Goal: Task Accomplishment & Management: Manage account settings

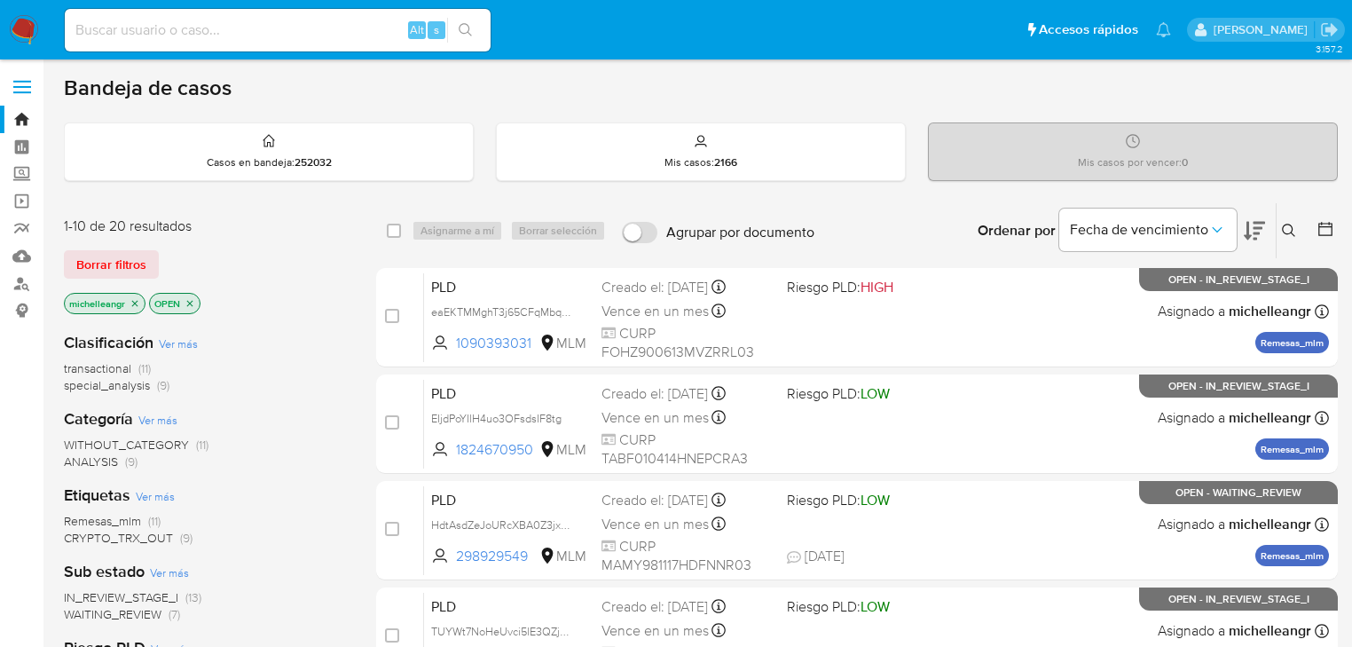
click at [130, 299] on icon "close-filter" at bounding box center [135, 303] width 11 height 11
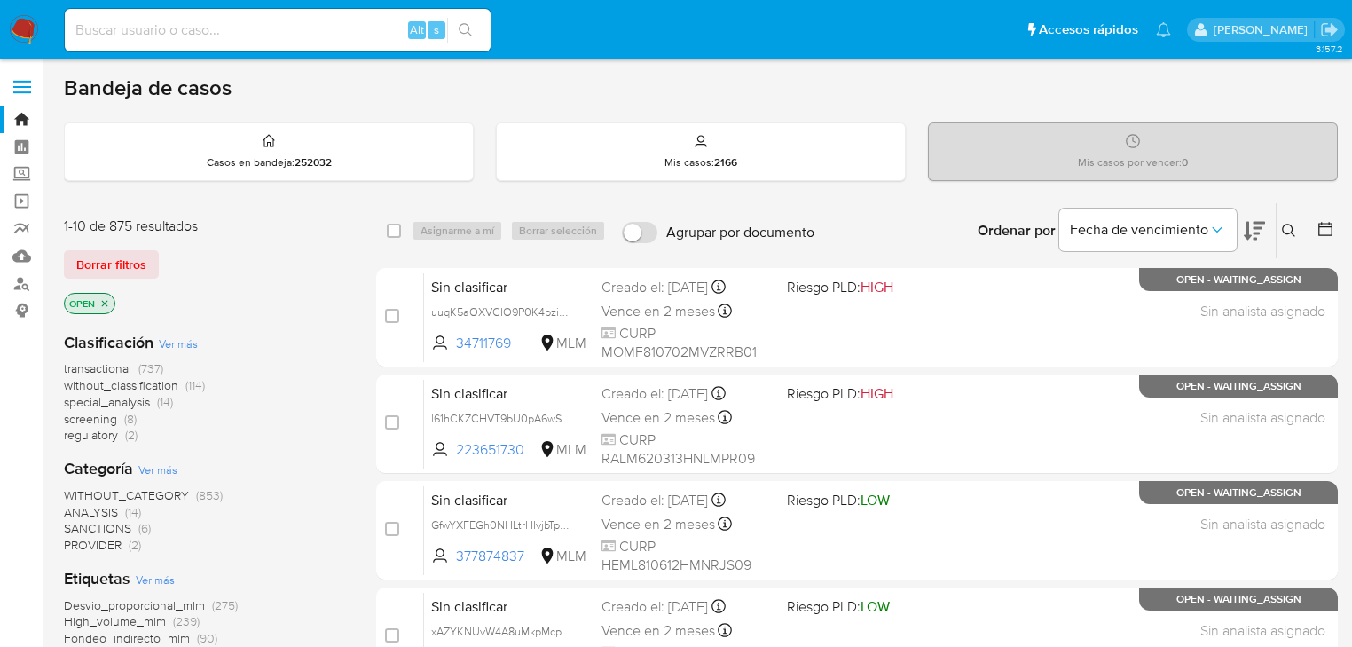
click at [1295, 232] on icon at bounding box center [1289, 231] width 14 height 14
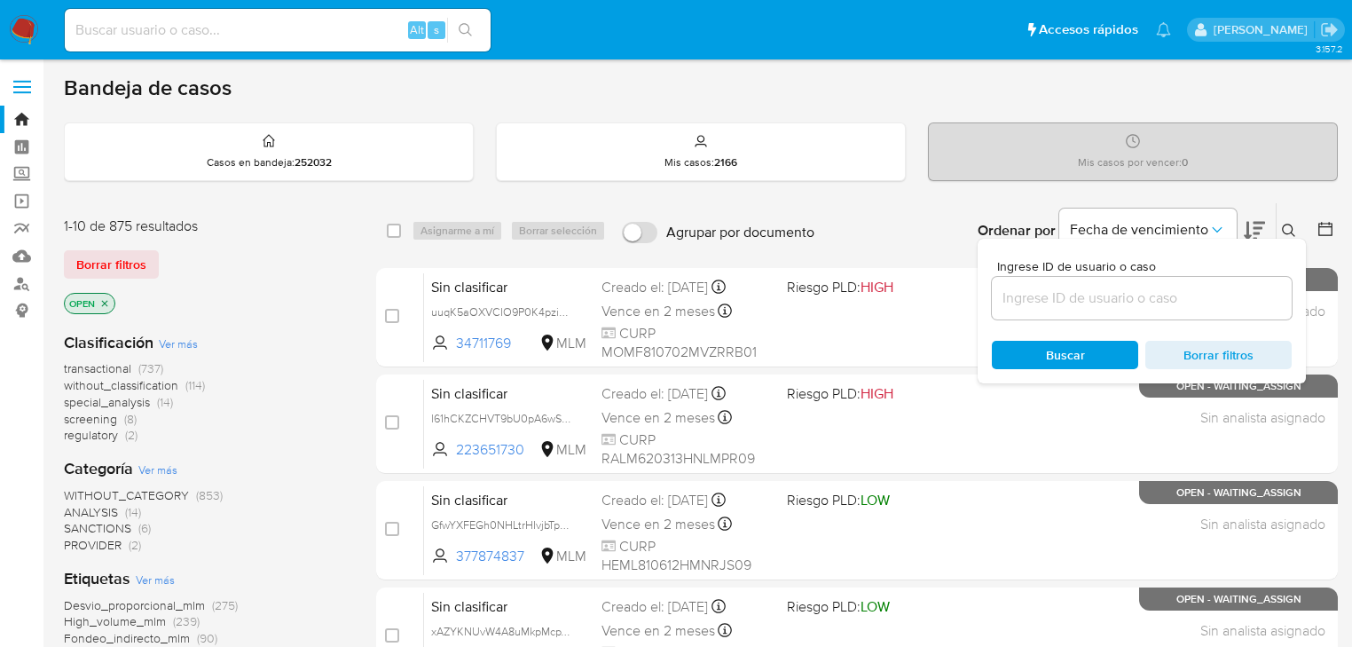
click at [1107, 310] on div at bounding box center [1142, 298] width 300 height 43
click at [1111, 301] on input at bounding box center [1142, 298] width 300 height 23
paste input "1591103533"
type input "1591103533"
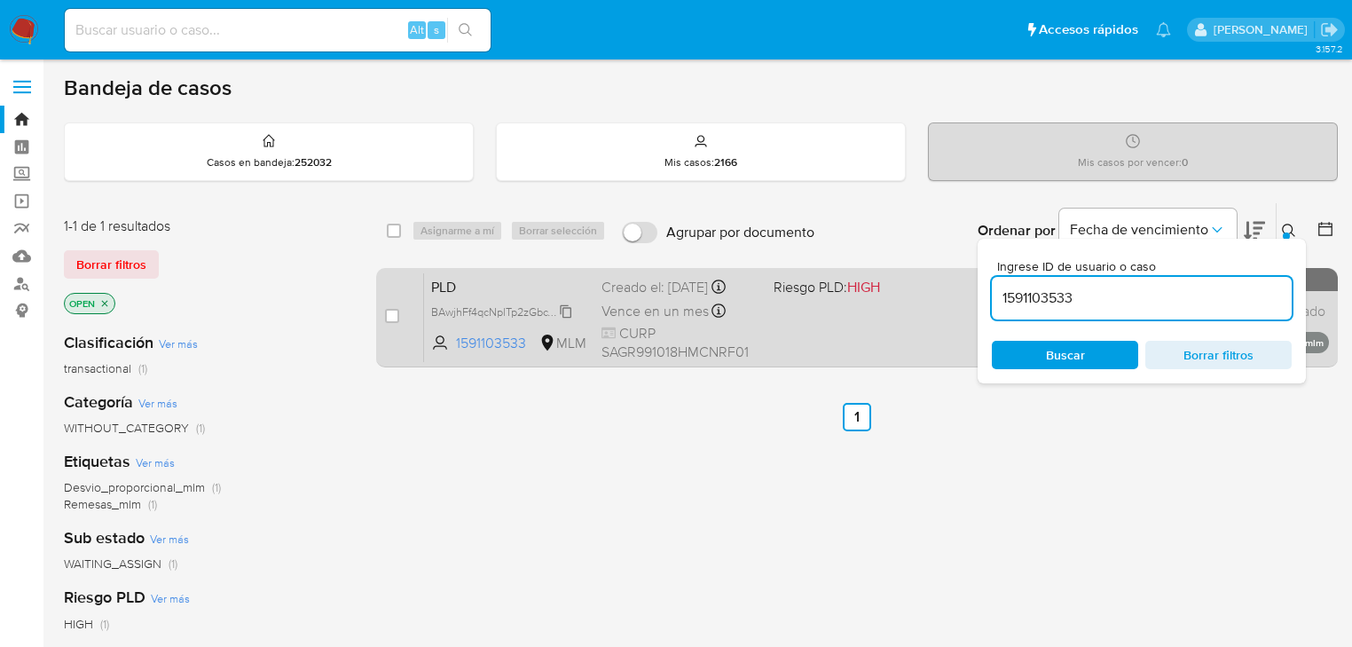
click at [566, 316] on span "BAwjhFf4qcNplTp2zGbcY6f7" at bounding box center [499, 311] width 137 height 20
click at [392, 316] on input "checkbox" at bounding box center [392, 316] width 14 height 14
checkbox input "true"
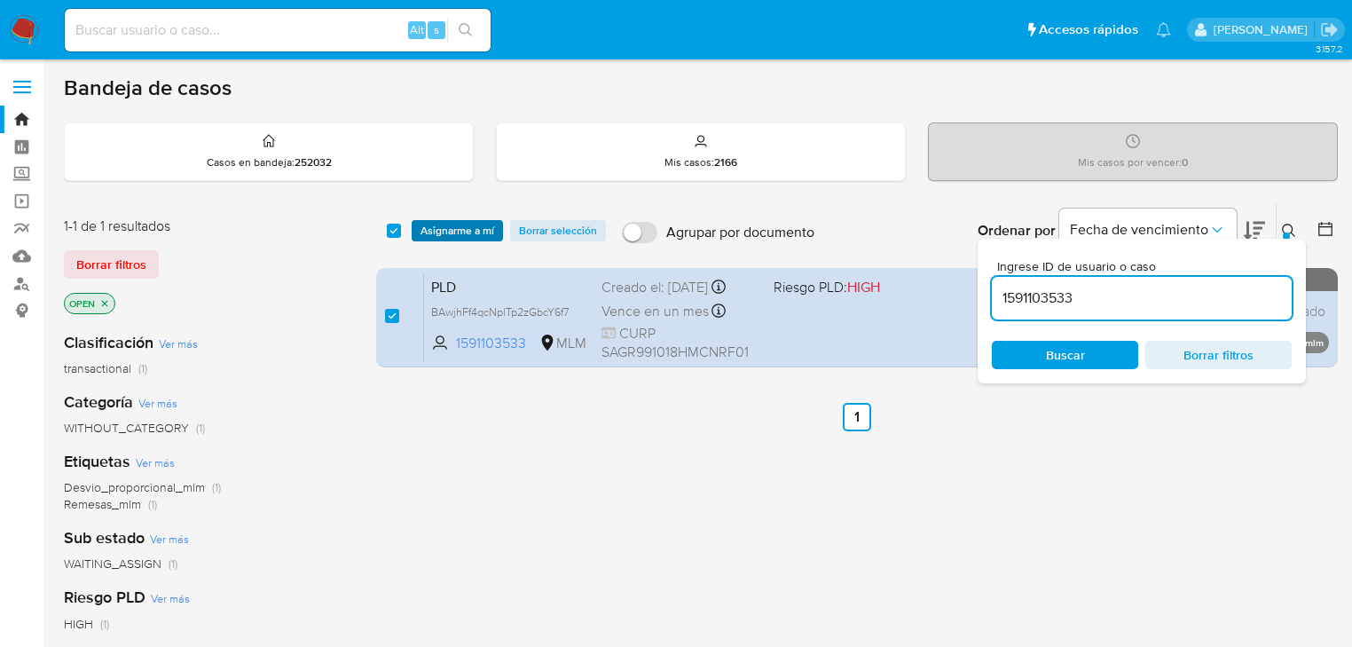
click at [425, 232] on span "Asignarme a mí" at bounding box center [457, 231] width 74 height 18
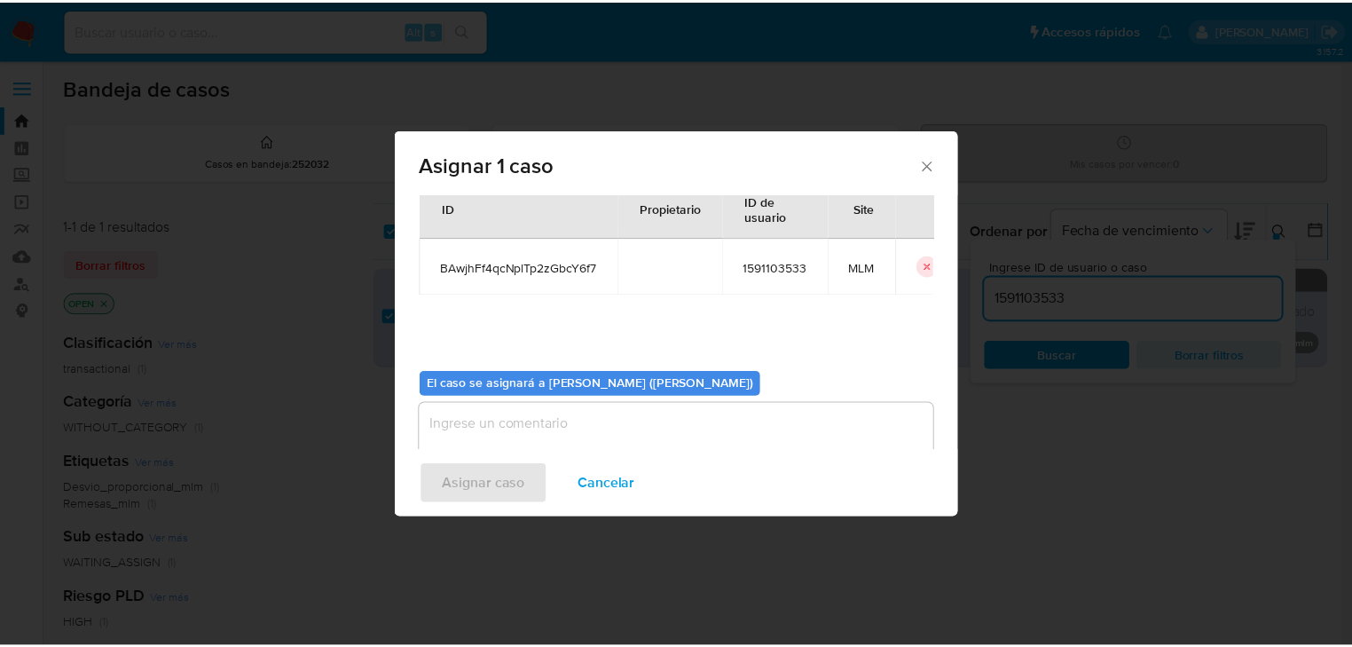
scroll to position [91, 0]
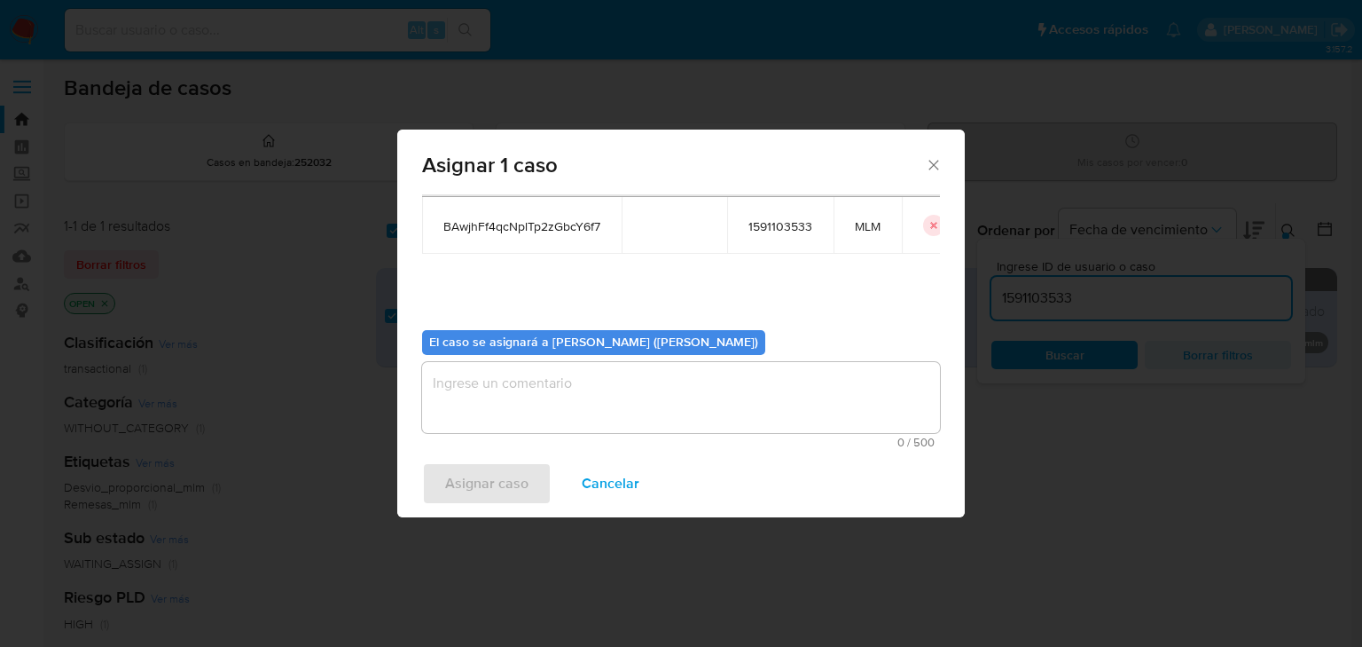
click at [542, 404] on textarea "assign-modal" at bounding box center [681, 397] width 518 height 71
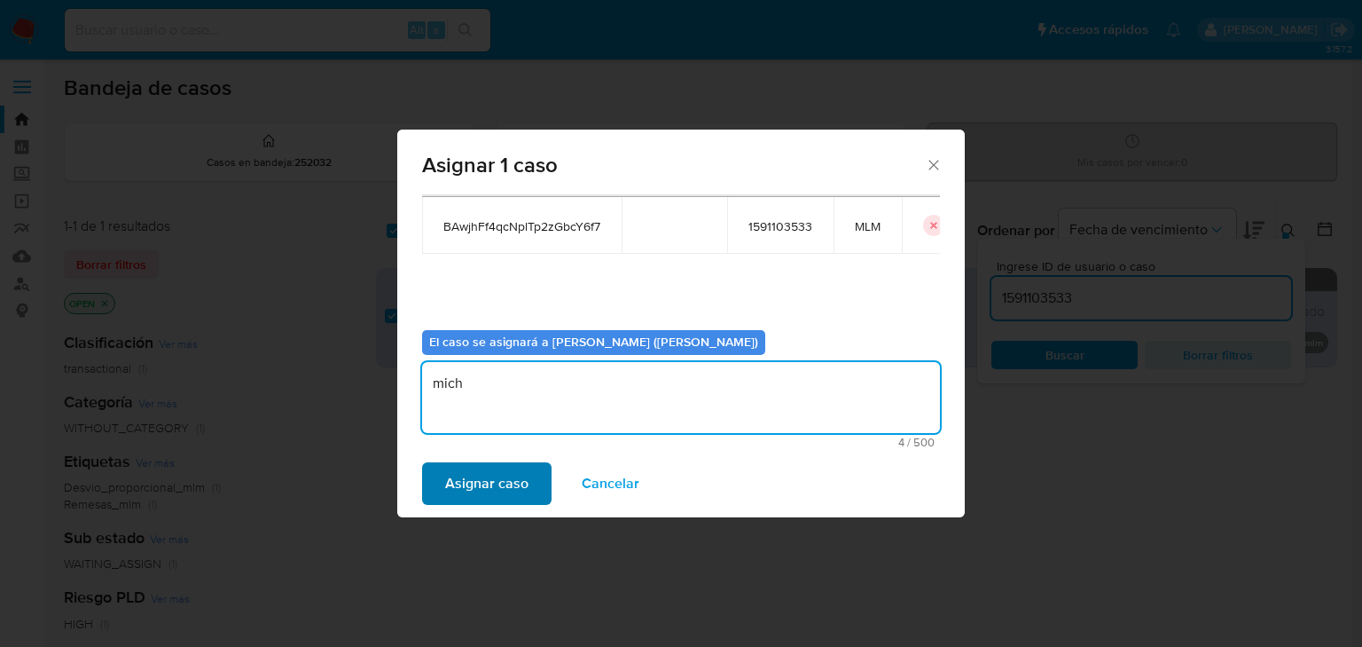
type textarea "mich"
click at [511, 502] on span "Asignar caso" at bounding box center [486, 483] width 83 height 39
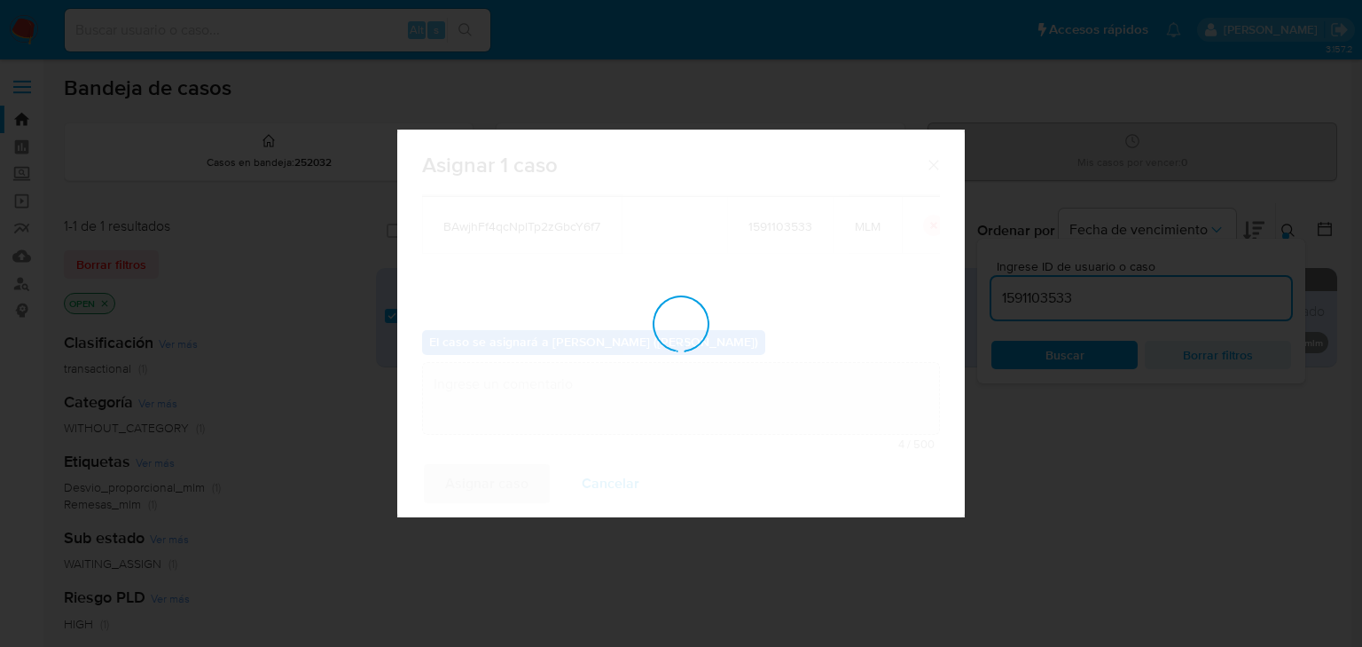
checkbox input "false"
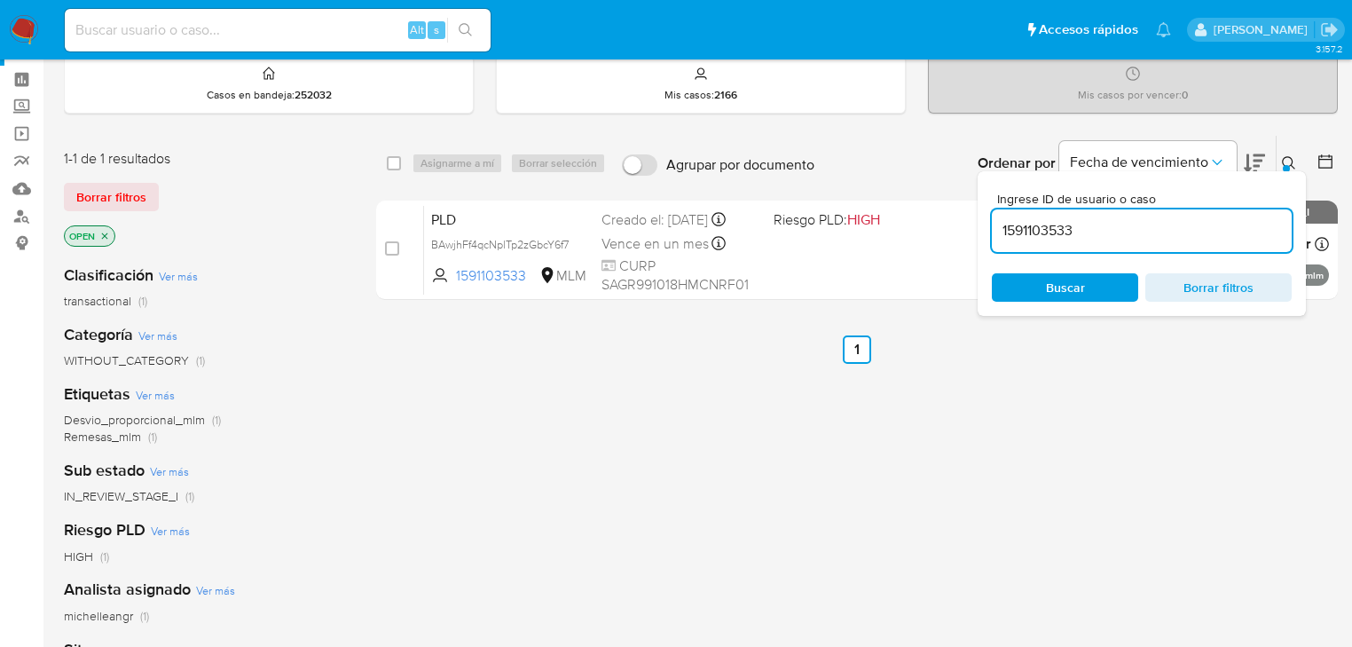
scroll to position [213, 0]
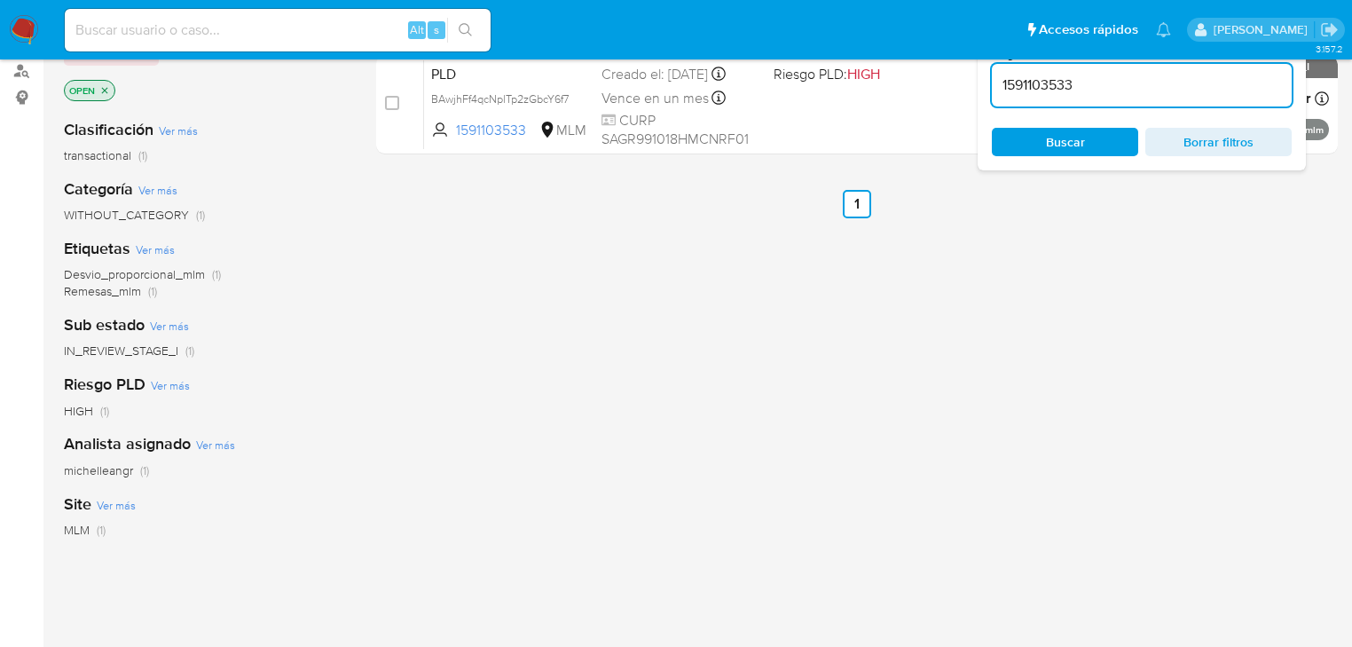
click at [23, 28] on img at bounding box center [24, 30] width 30 height 30
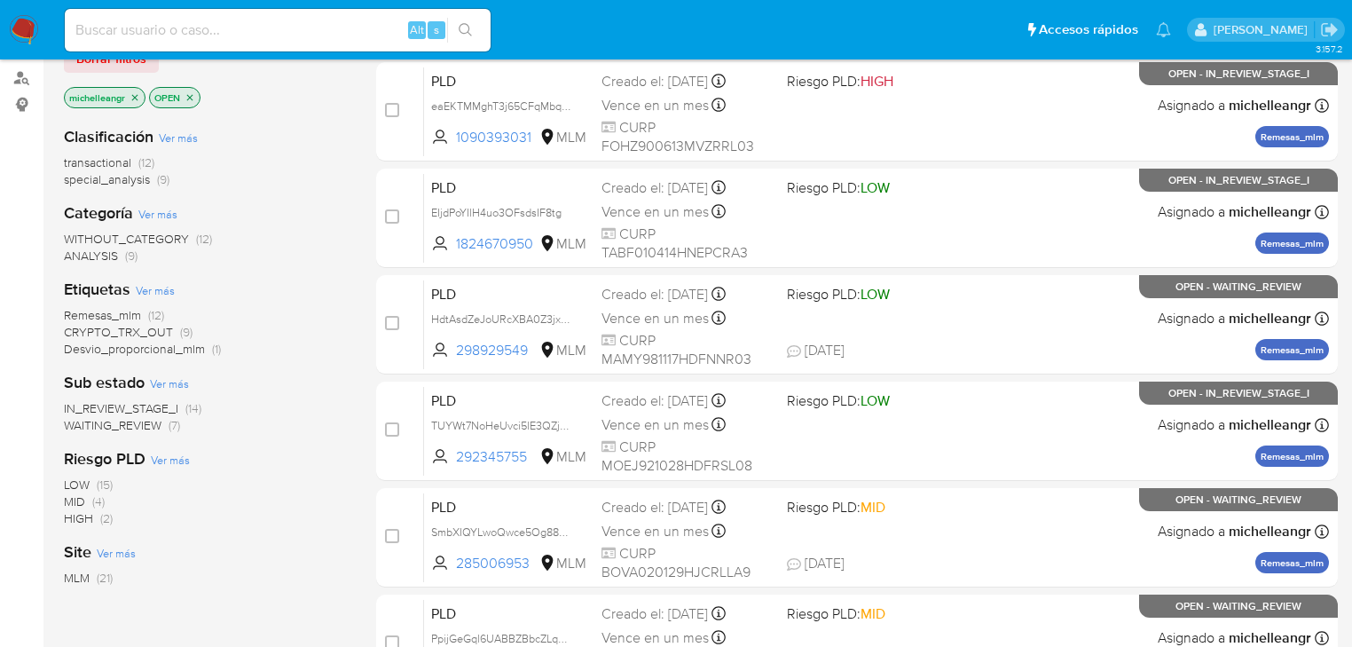
scroll to position [213, 0]
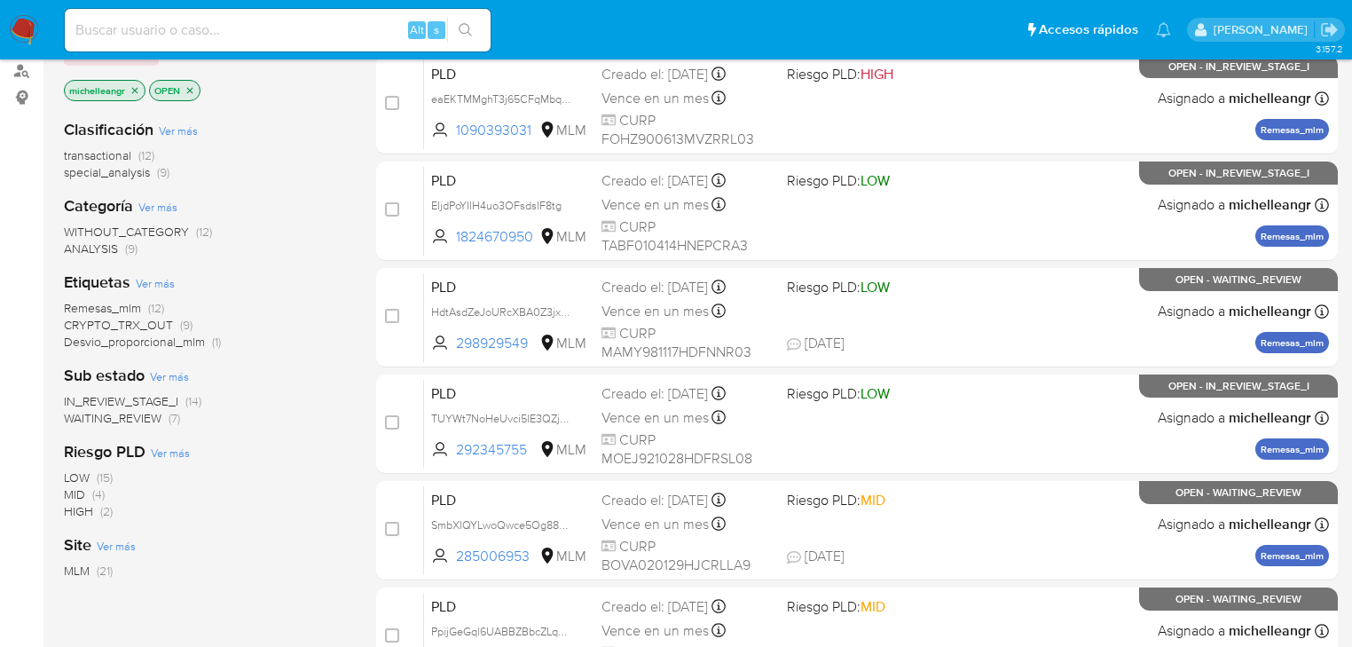
click at [131, 85] on icon "close-filter" at bounding box center [135, 90] width 11 height 11
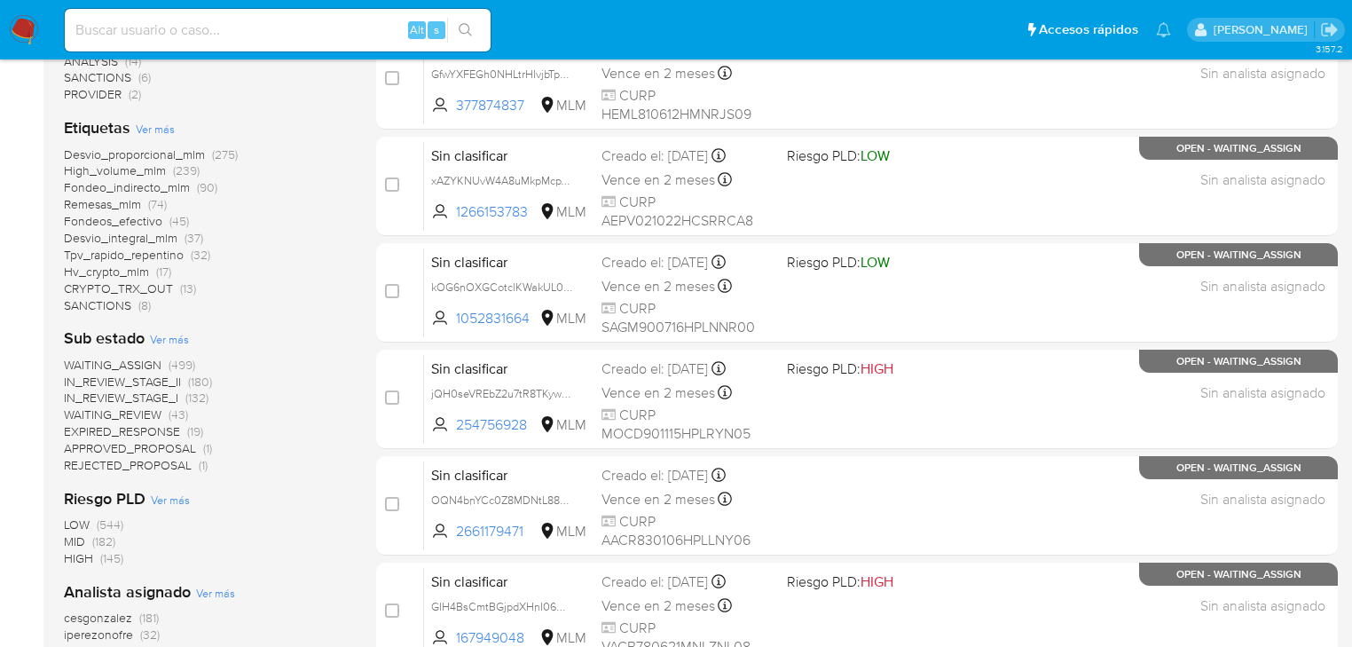
scroll to position [426, 0]
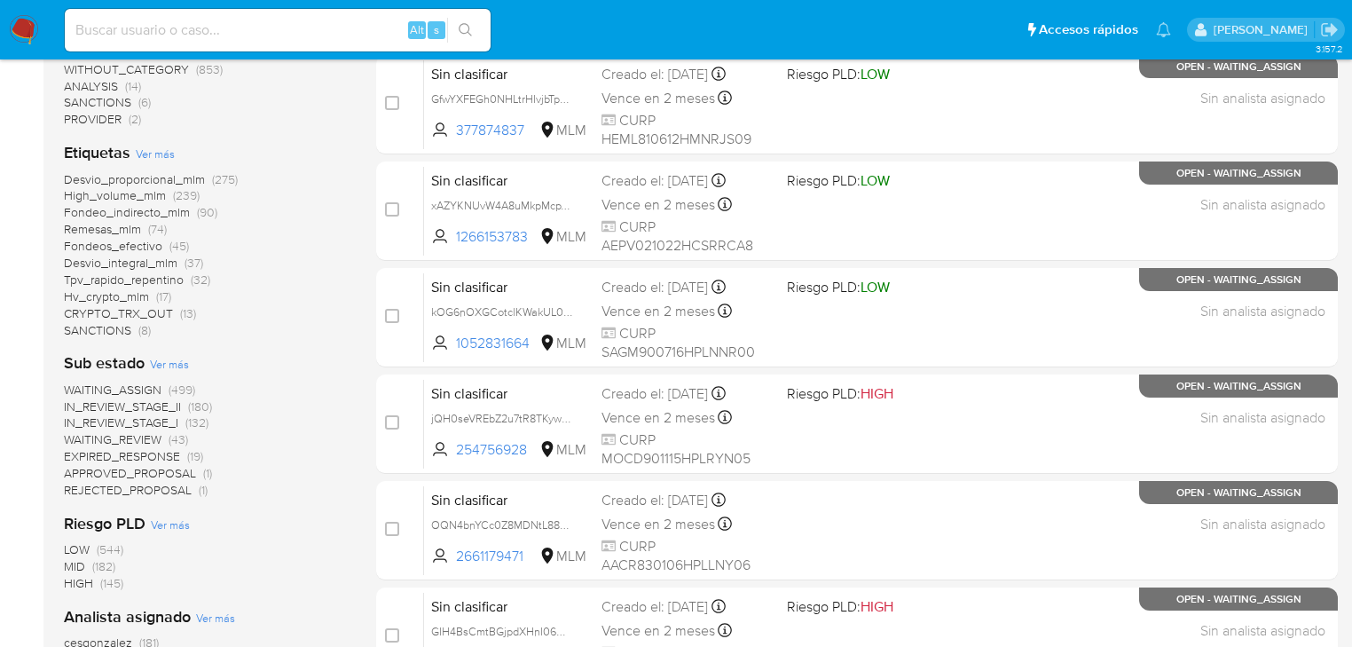
click at [137, 310] on span "CRYPTO_TRX_OUT" at bounding box center [118, 313] width 109 height 18
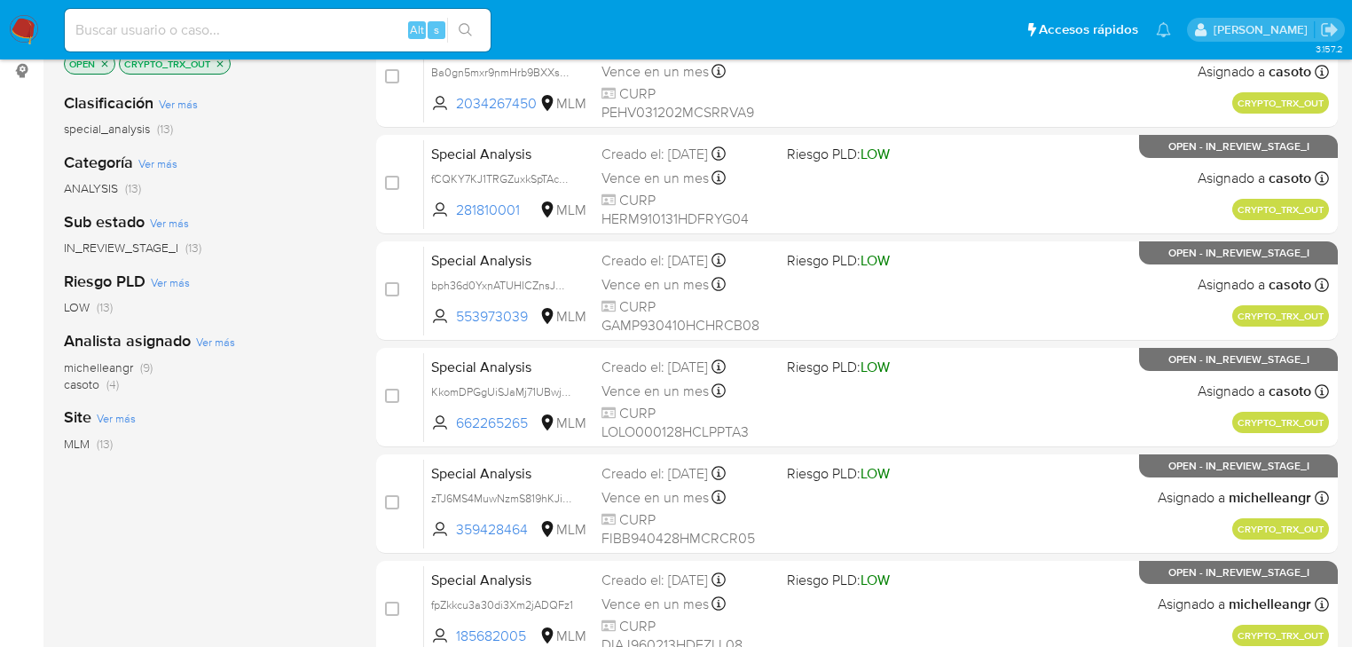
scroll to position [114, 0]
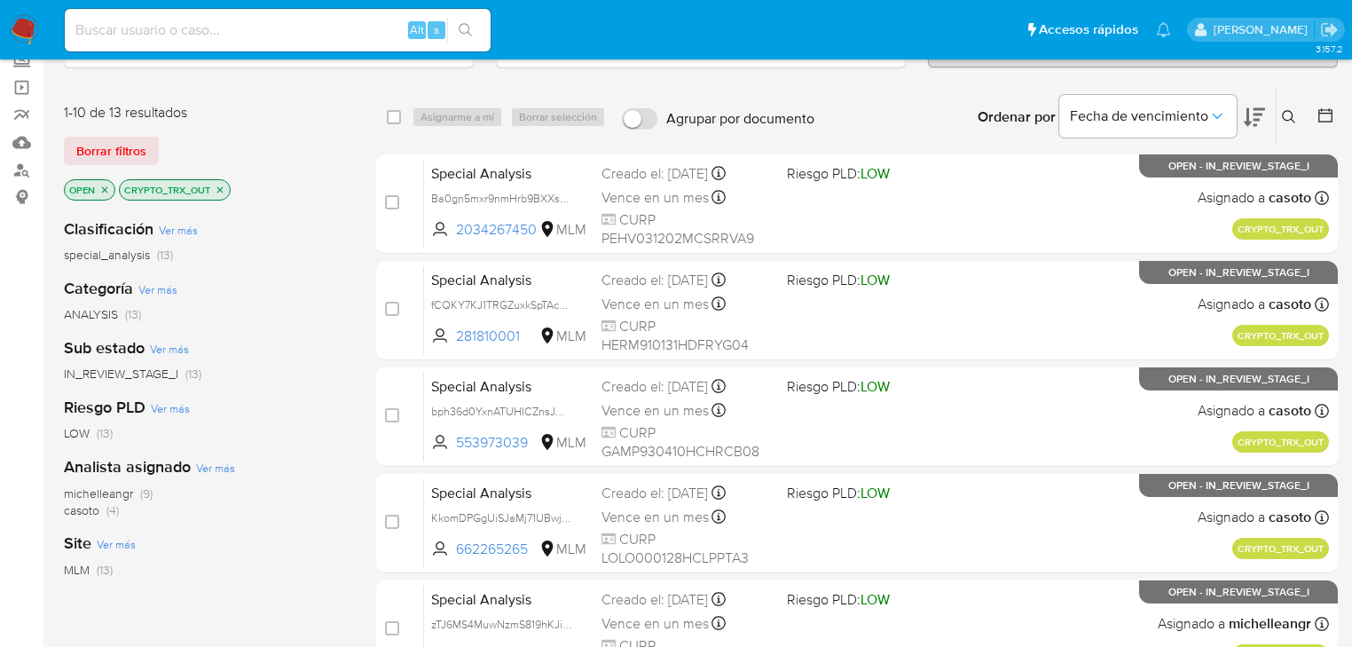
click at [222, 192] on p "CRYPTO_TRX_OUT" at bounding box center [175, 190] width 110 height 20
click at [222, 189] on icon "close-filter" at bounding box center [220, 190] width 11 height 11
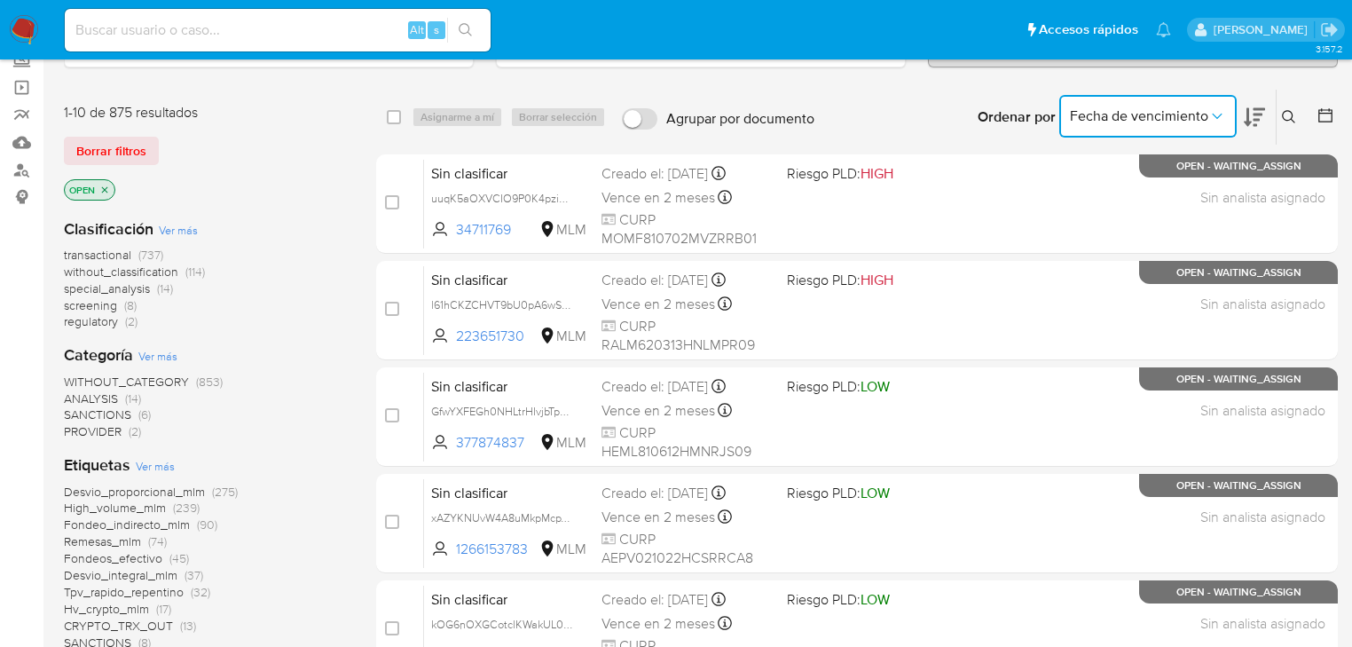
click at [1213, 117] on icon "Ordenar por" at bounding box center [1217, 116] width 18 height 18
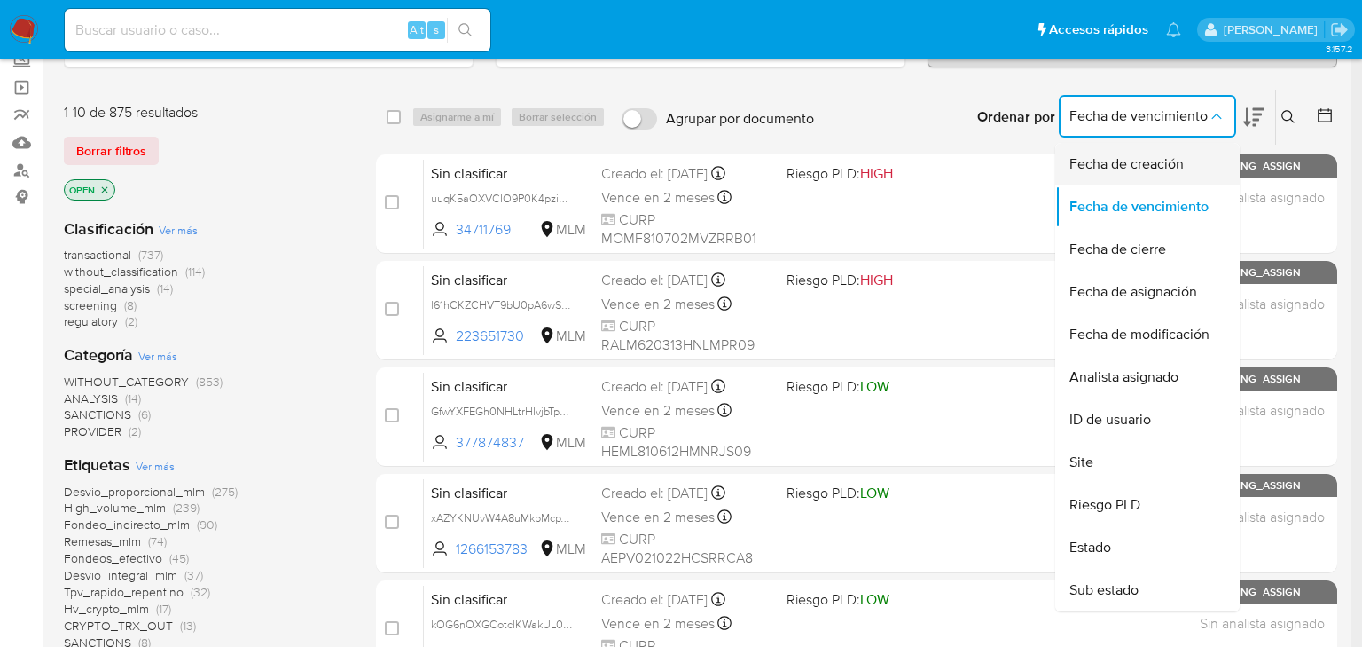
click at [1153, 174] on div "Fecha de creación" at bounding box center [1142, 164] width 145 height 43
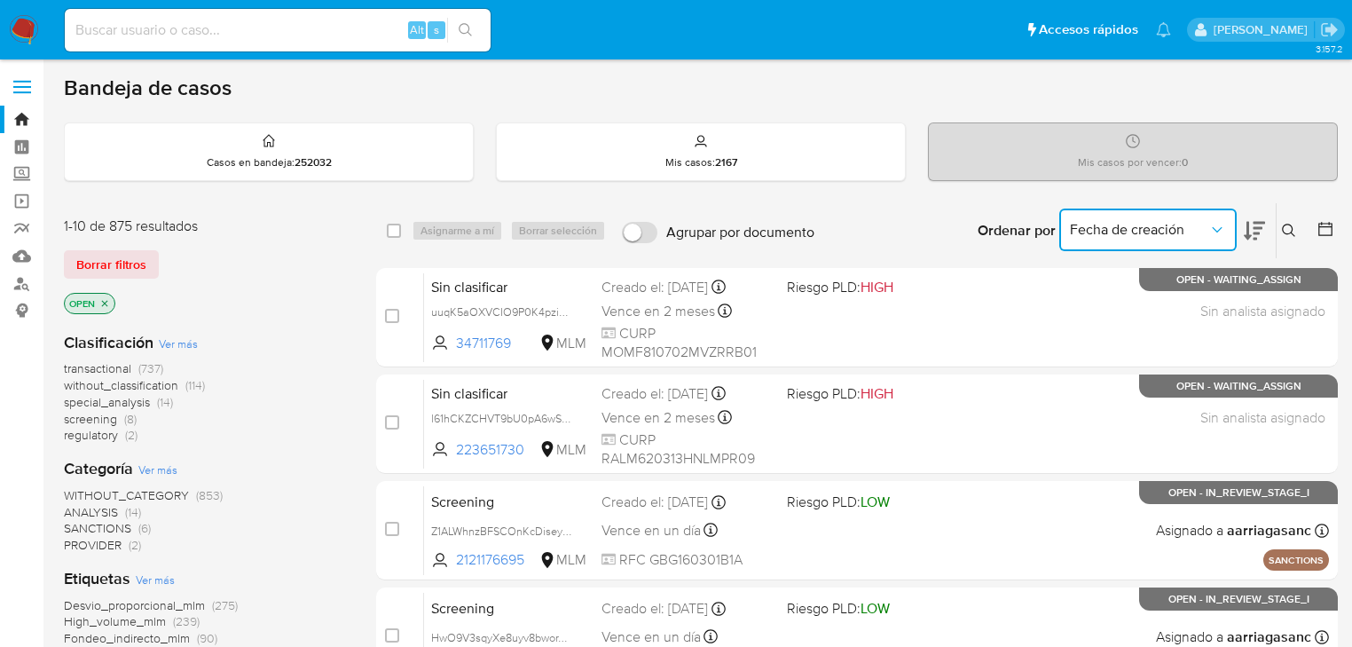
click at [1213, 228] on icon "Ordenar por" at bounding box center [1217, 230] width 18 height 18
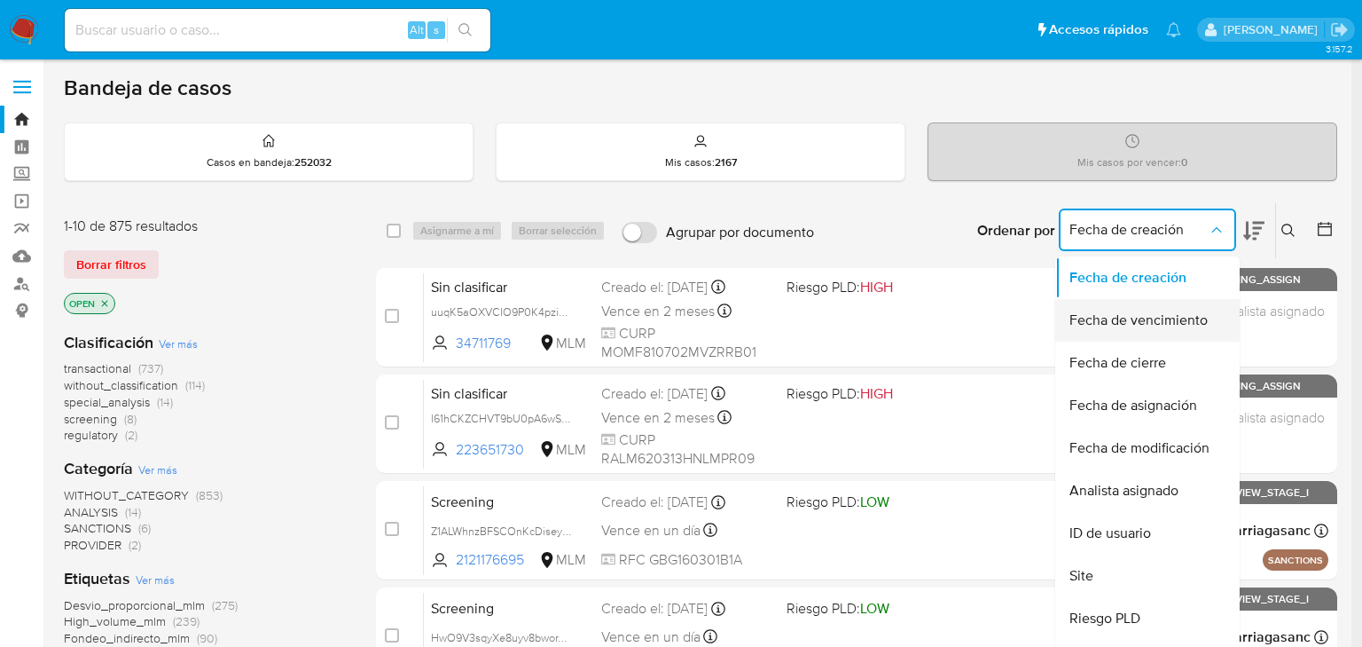
click at [1159, 337] on div "Fecha de vencimiento" at bounding box center [1142, 320] width 145 height 43
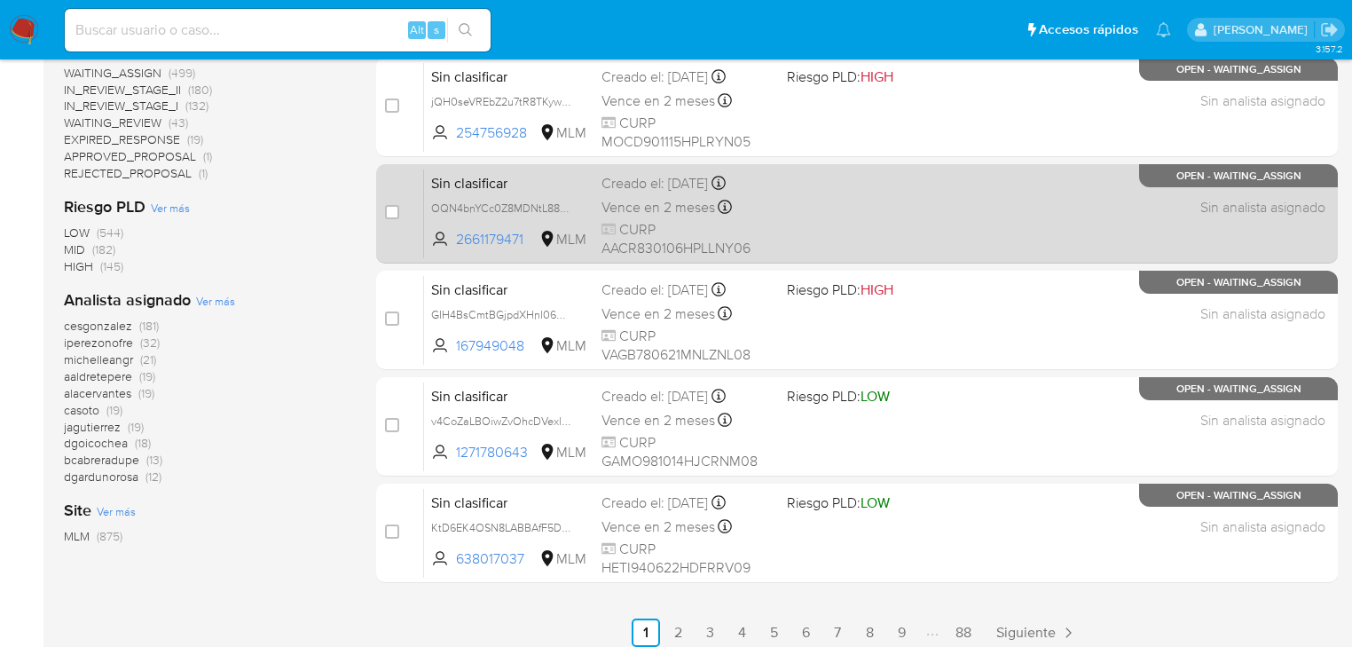
scroll to position [752, 0]
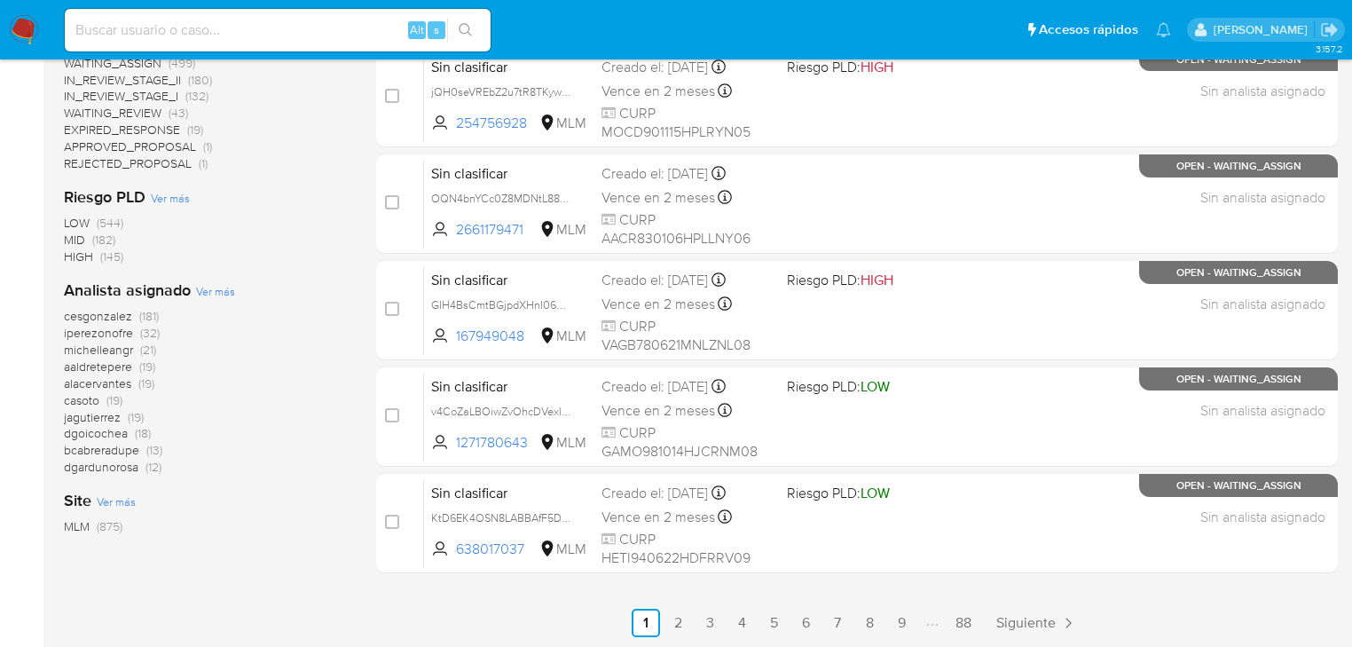
click at [706, 625] on link "3" at bounding box center [709, 623] width 28 height 28
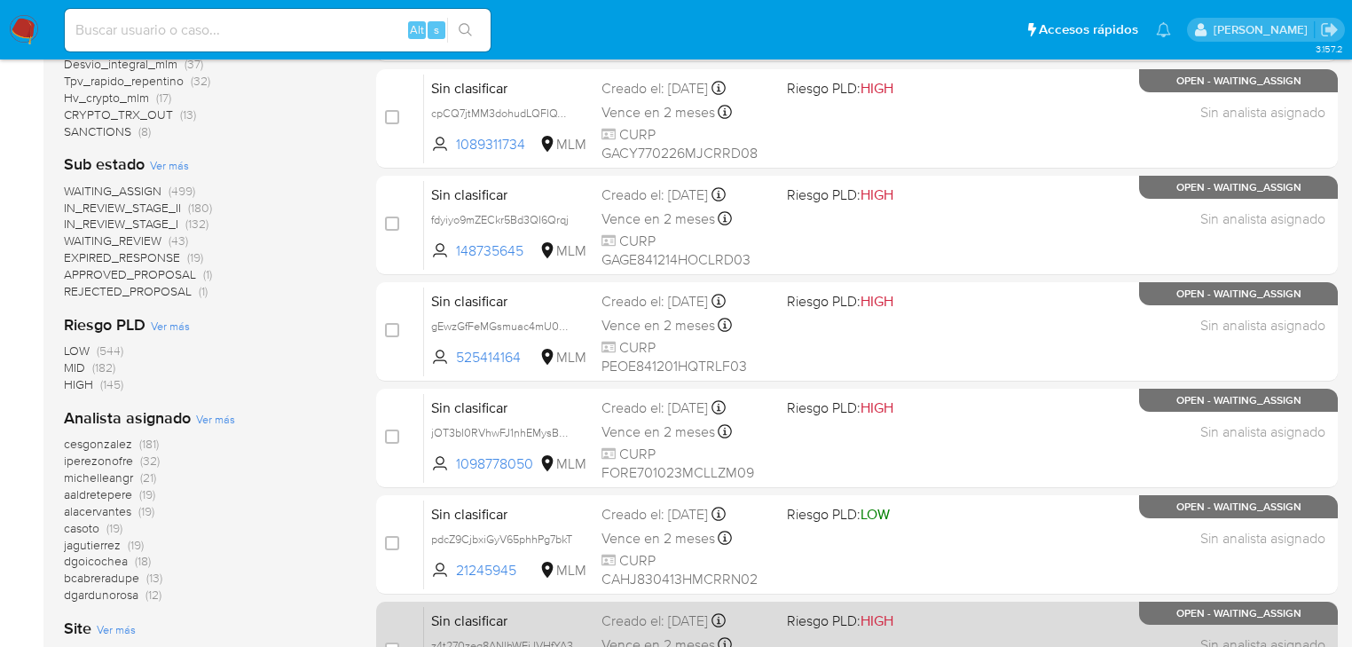
scroll to position [752, 0]
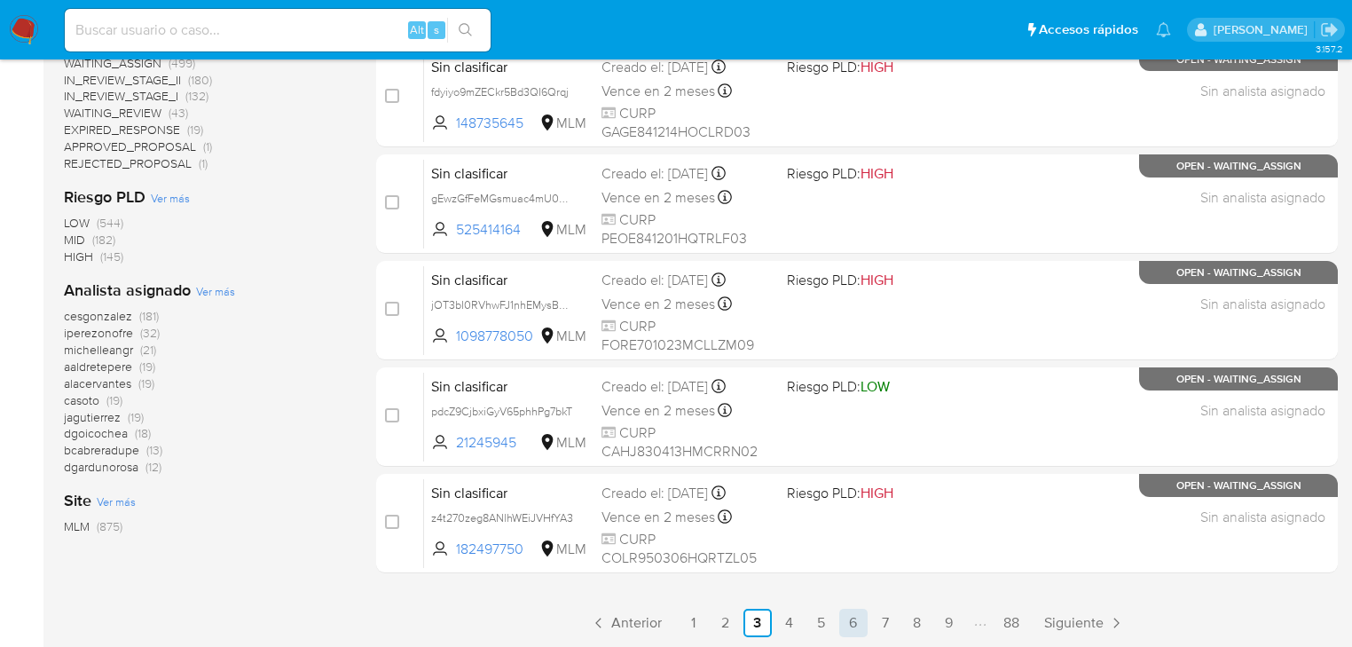
click at [855, 617] on link "6" at bounding box center [853, 623] width 28 height 28
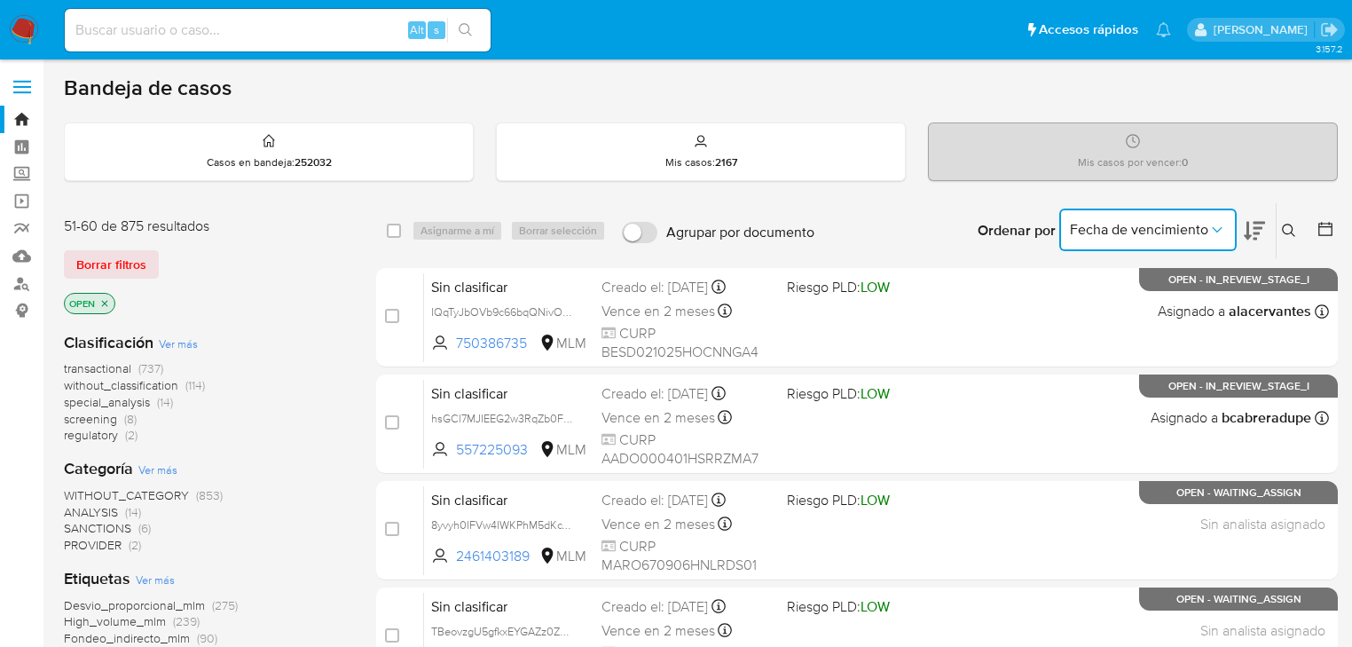
click at [1196, 227] on span "Fecha de vencimiento" at bounding box center [1139, 230] width 138 height 18
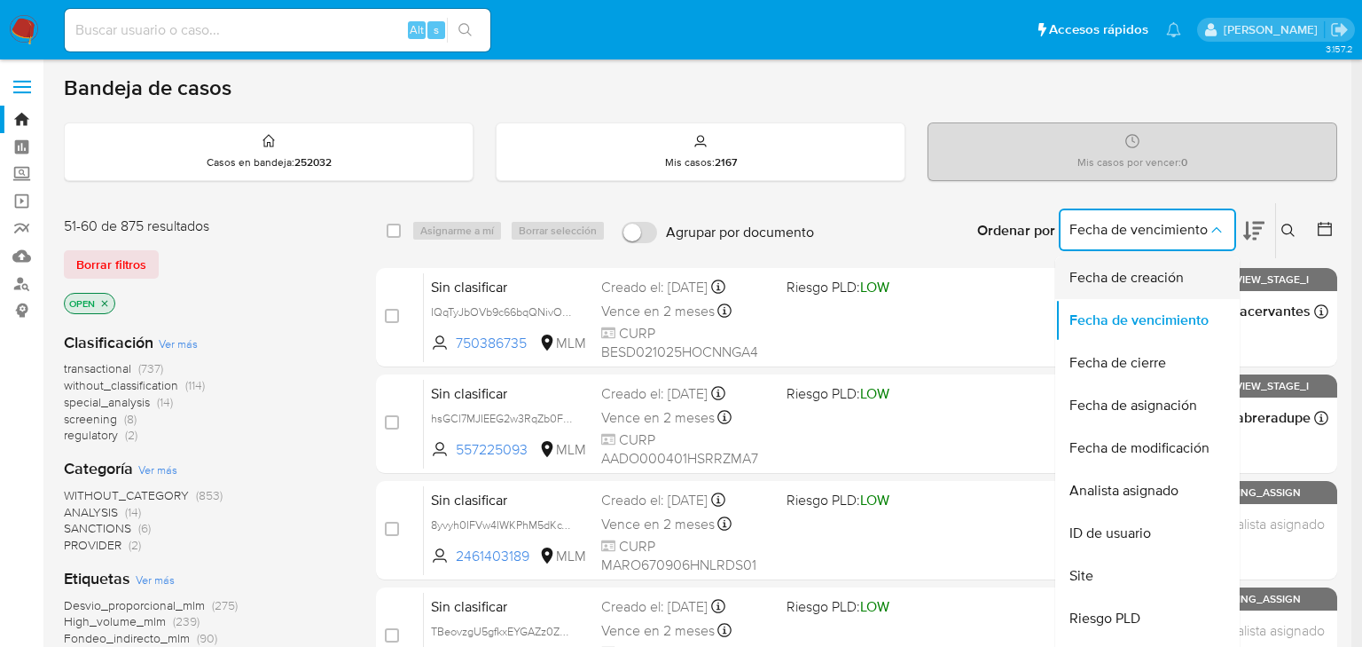
click at [1174, 282] on span "Fecha de creación" at bounding box center [1127, 278] width 114 height 18
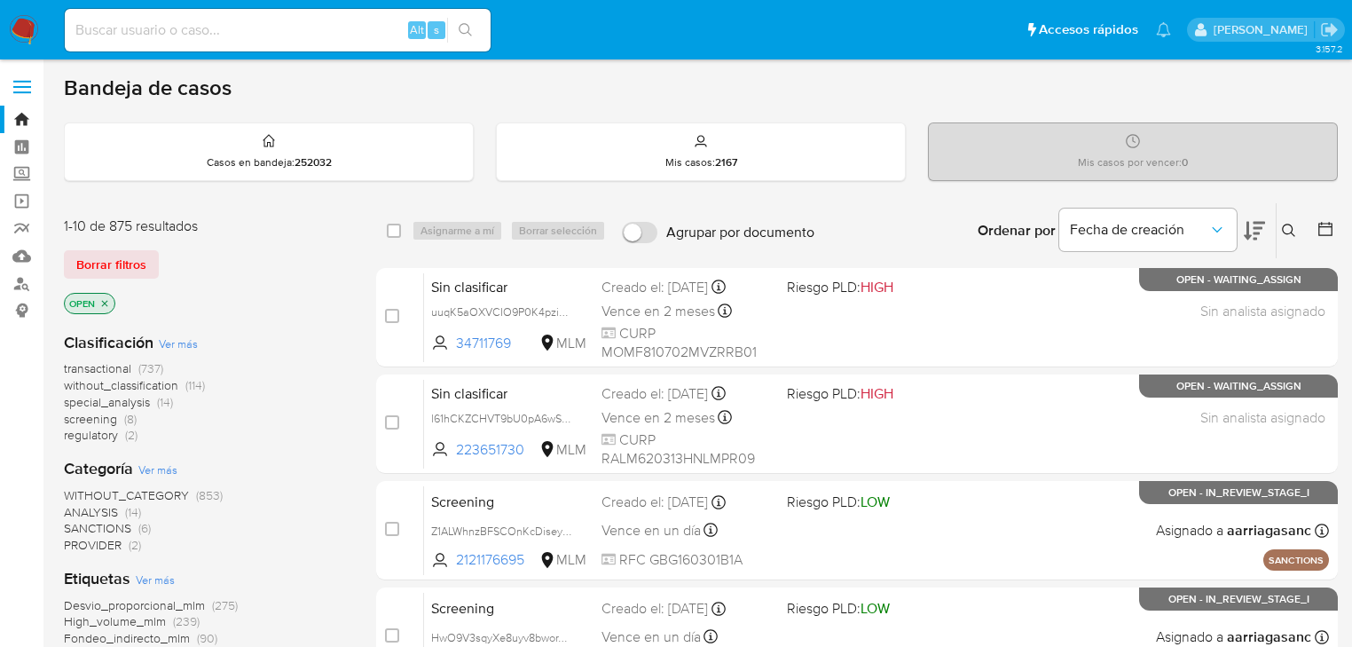
click at [1260, 231] on icon at bounding box center [1254, 230] width 21 height 21
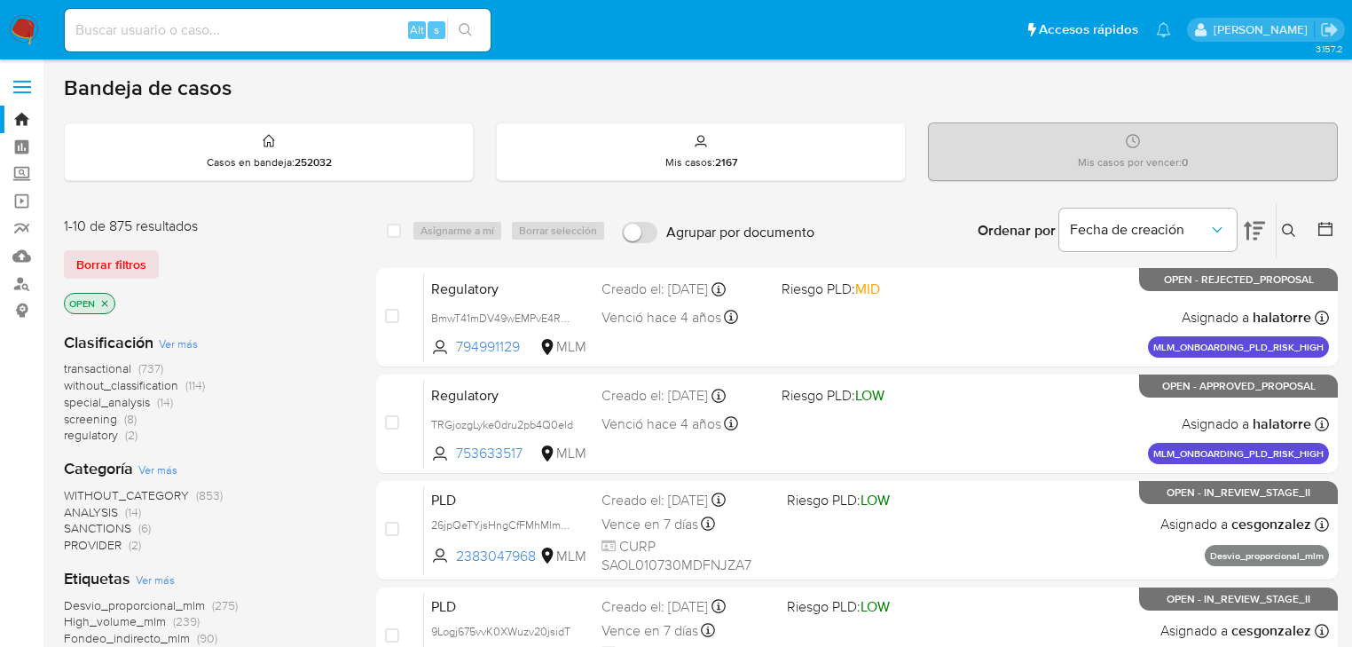
click at [1252, 232] on icon at bounding box center [1254, 230] width 21 height 21
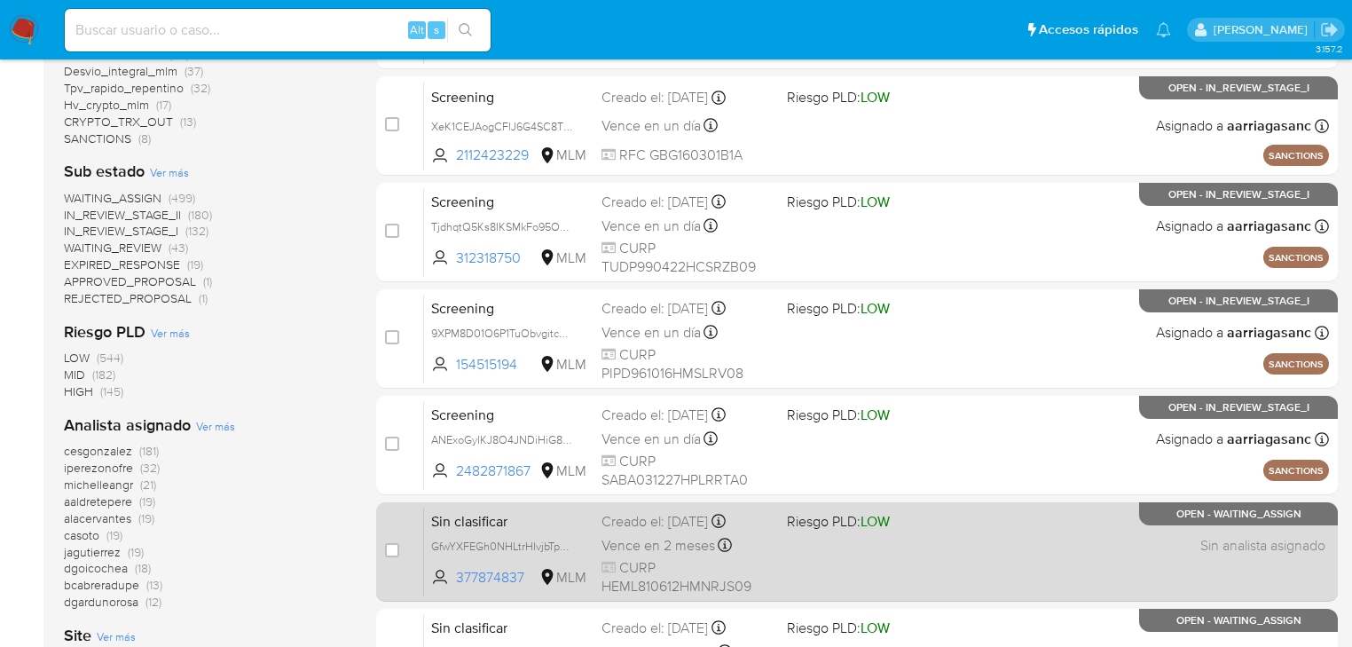
scroll to position [752, 0]
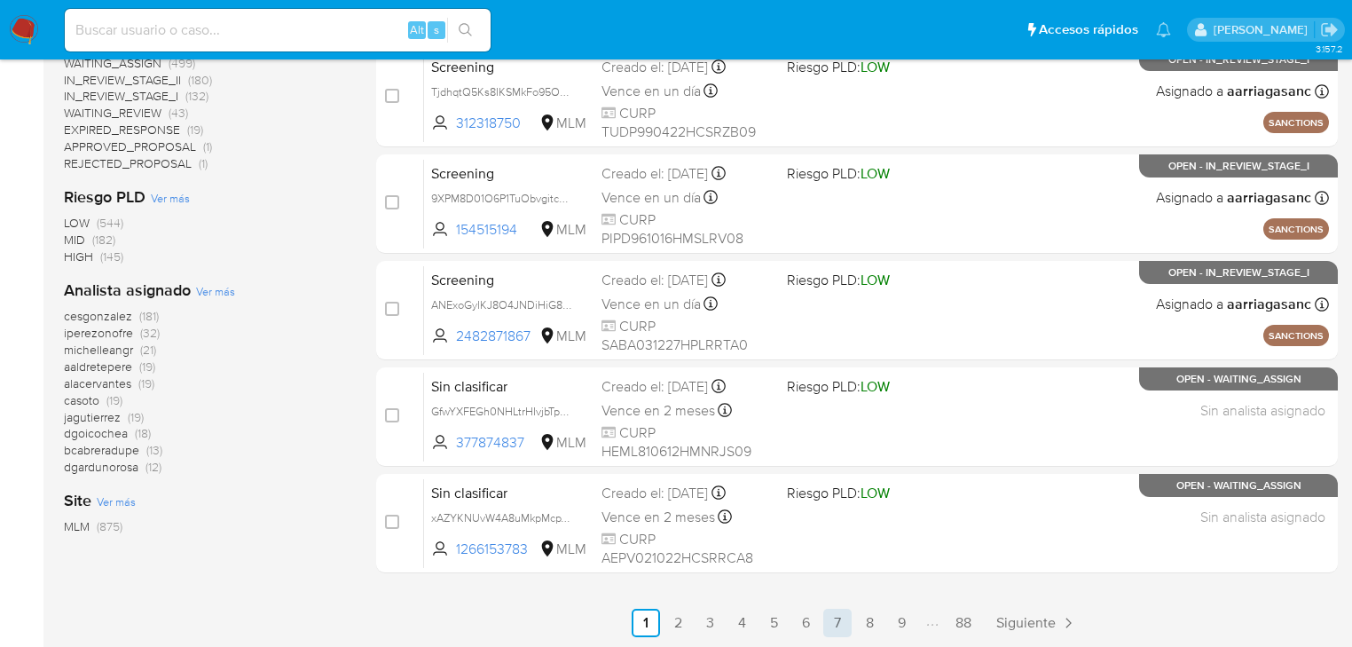
click at [834, 624] on link "7" at bounding box center [837, 623] width 28 height 28
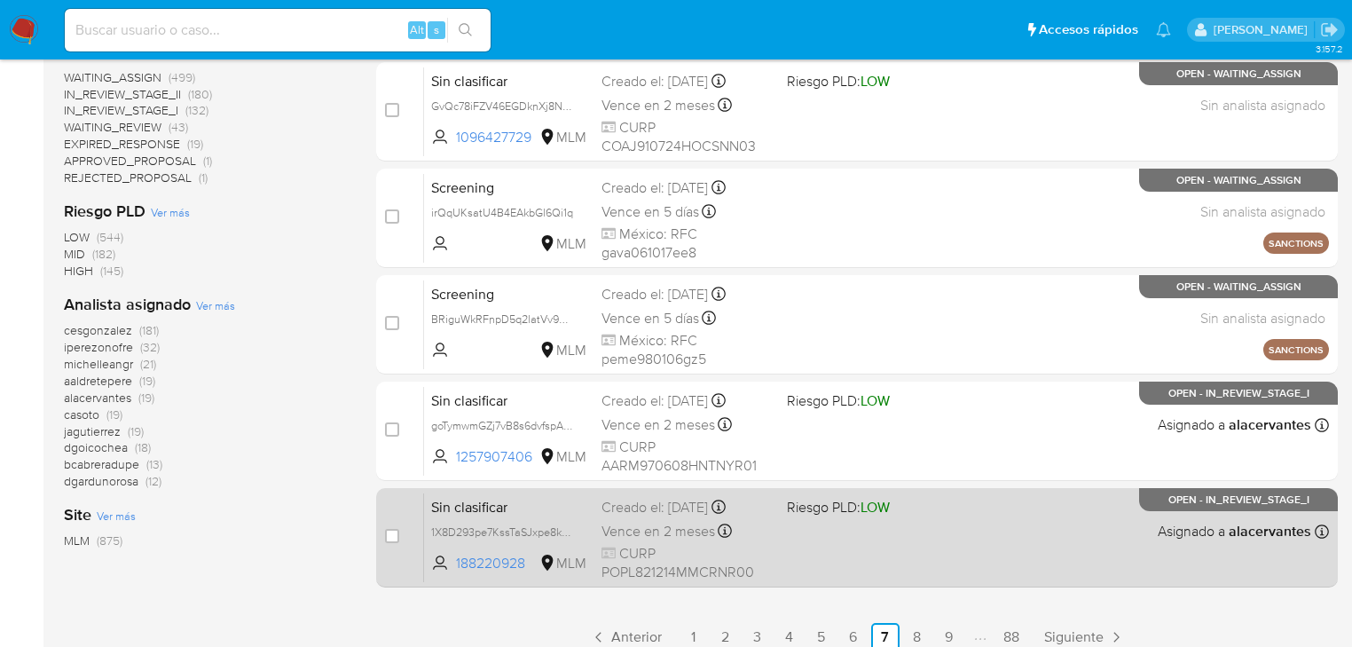
scroll to position [752, 0]
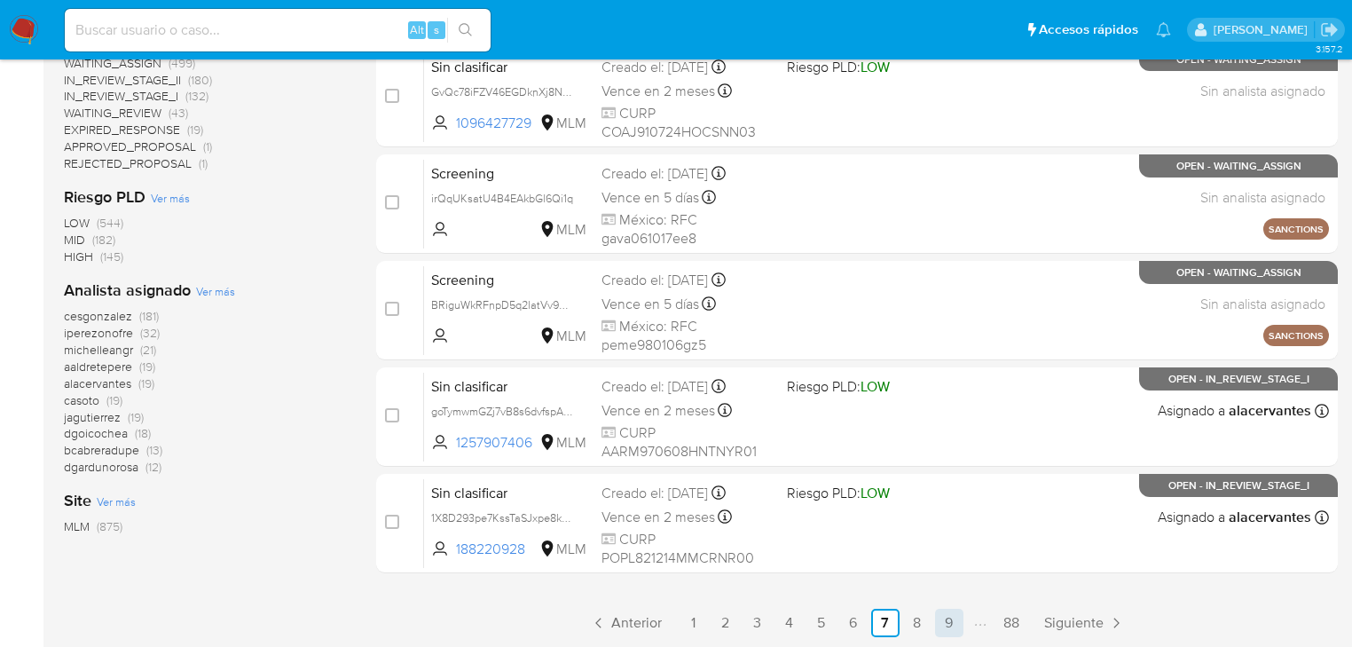
click at [942, 626] on link "9" at bounding box center [949, 623] width 28 height 28
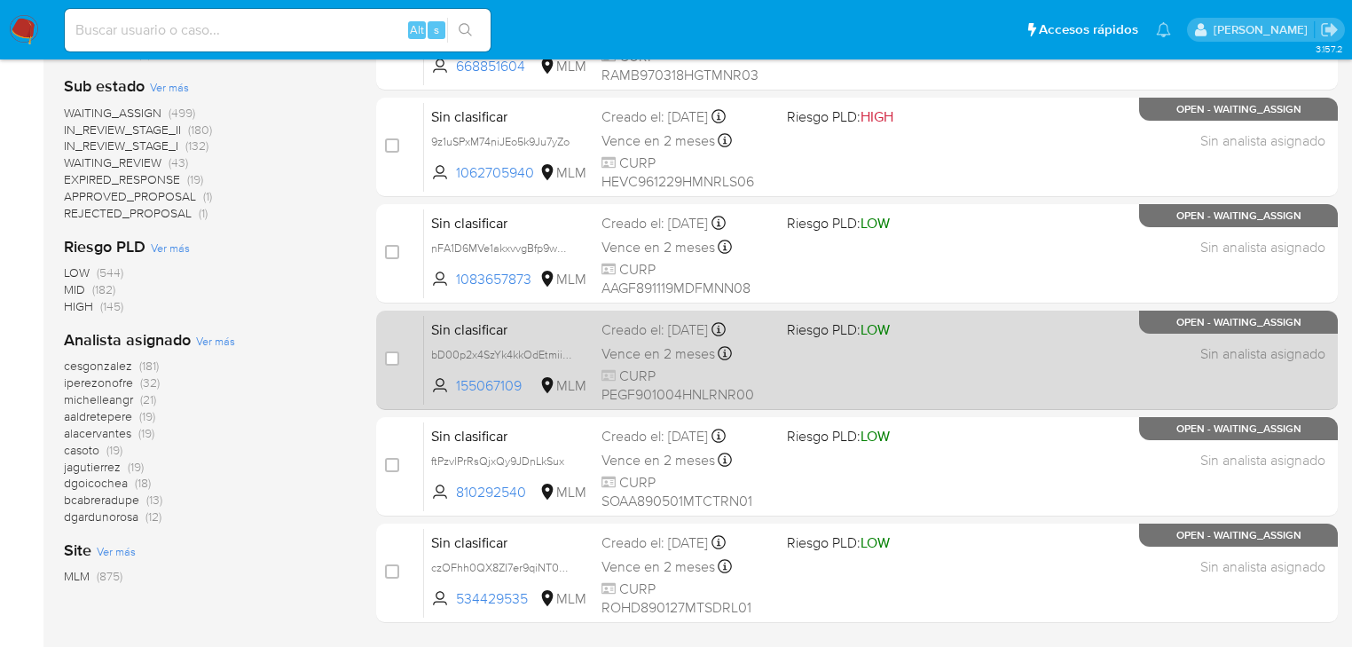
scroll to position [752, 0]
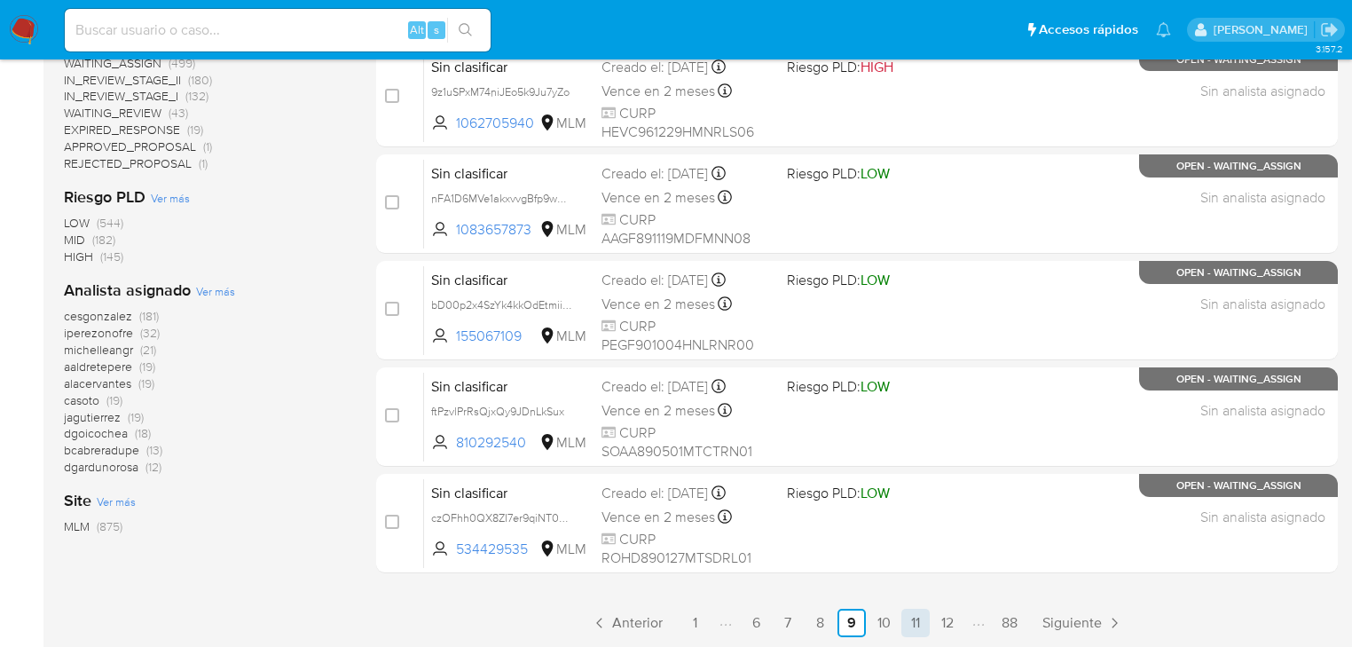
click at [923, 627] on link "11" at bounding box center [915, 623] width 28 height 28
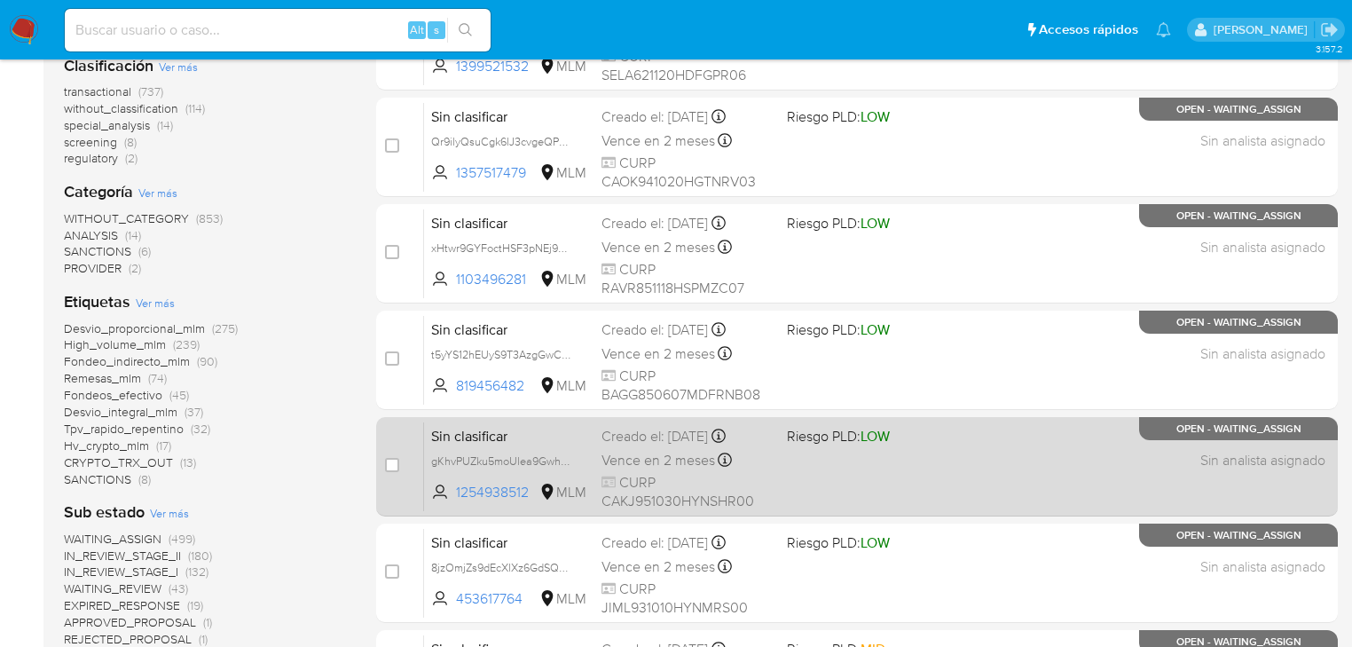
scroll to position [426, 0]
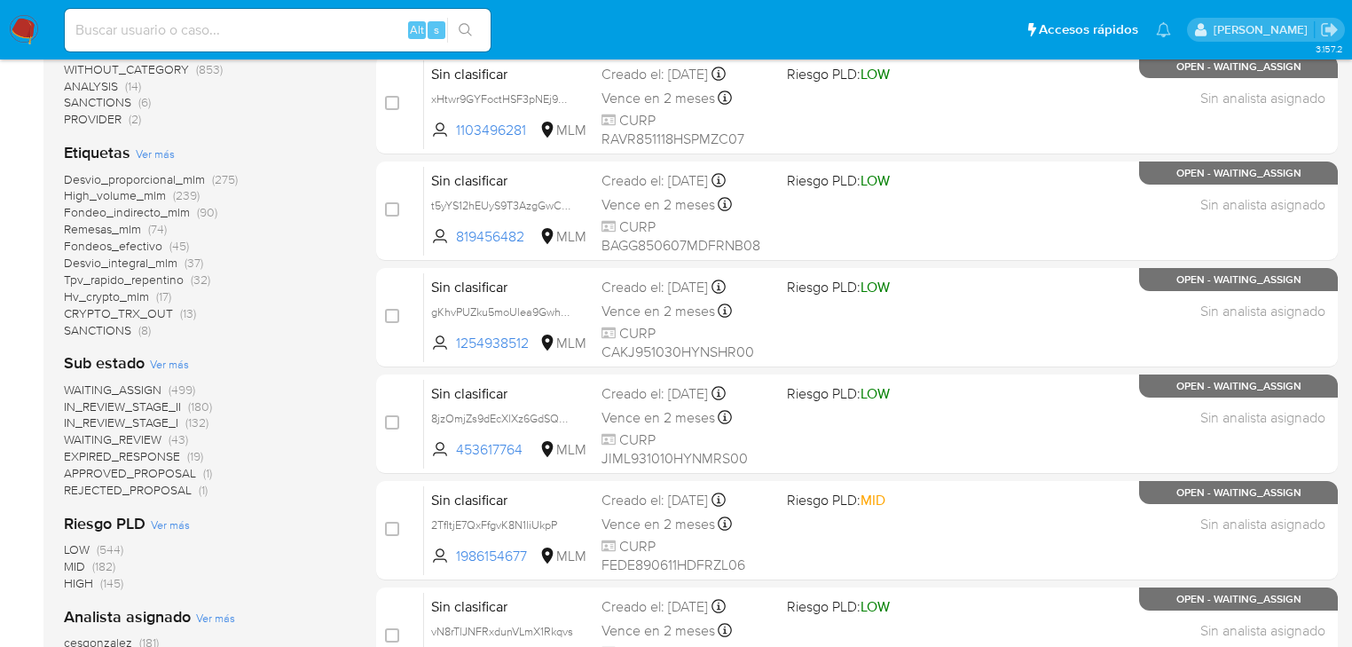
click at [137, 390] on span "WAITING_ASSIGN" at bounding box center [113, 390] width 98 height 18
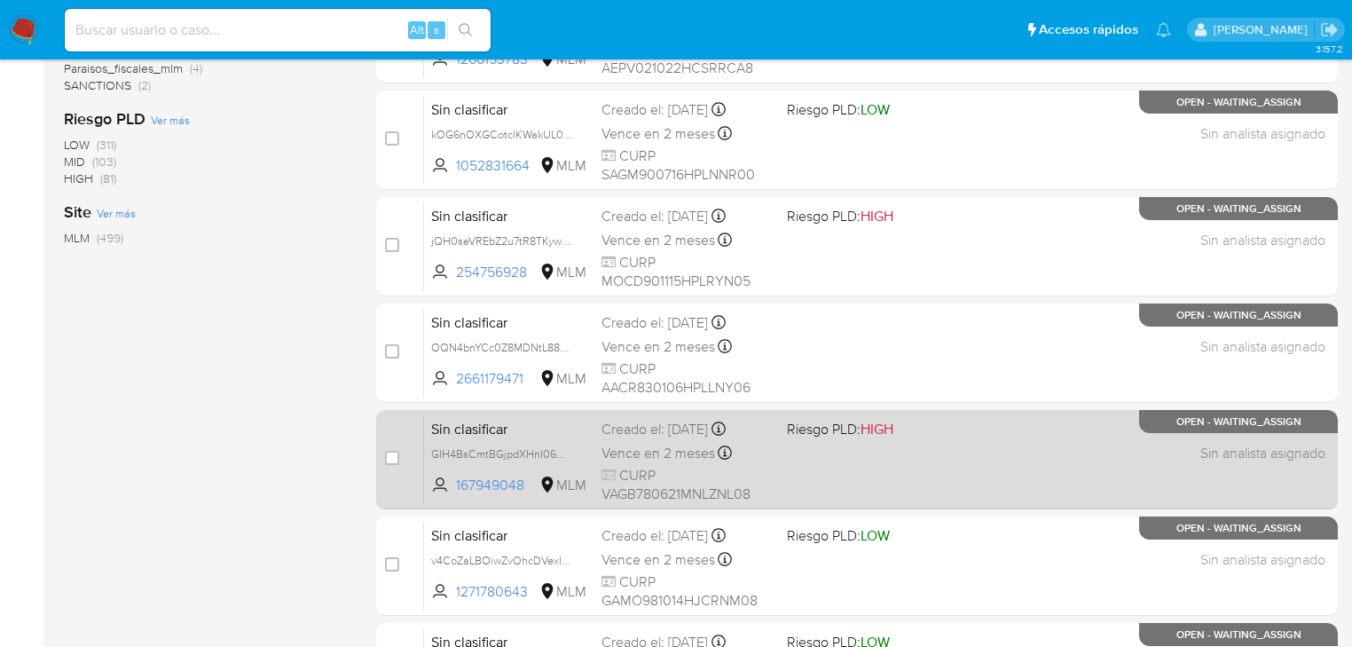
scroll to position [752, 0]
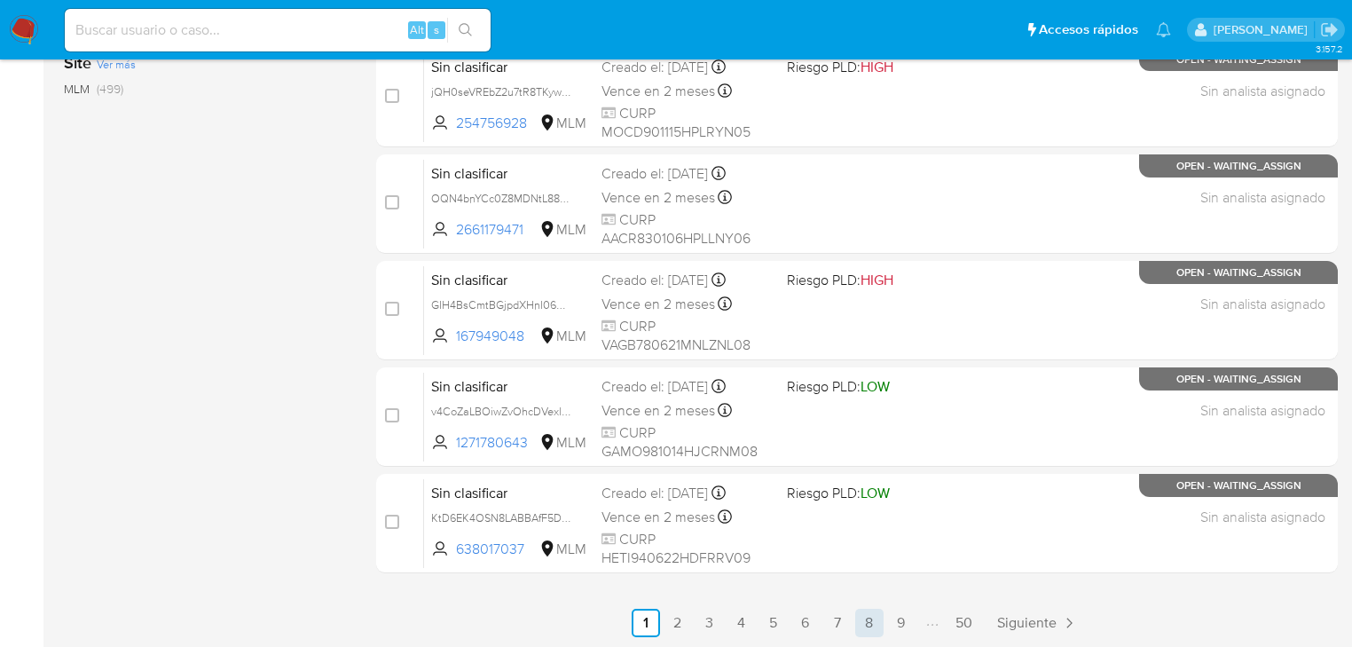
click at [866, 624] on link "8" at bounding box center [869, 623] width 28 height 28
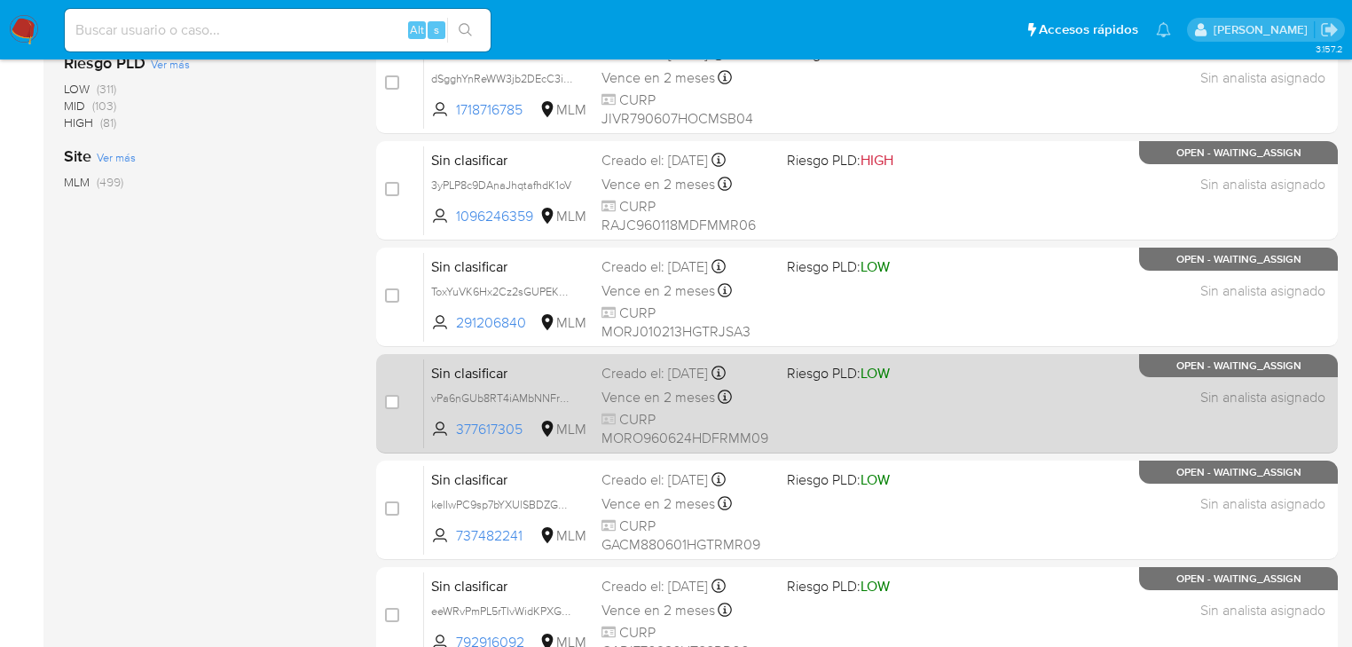
scroll to position [752, 0]
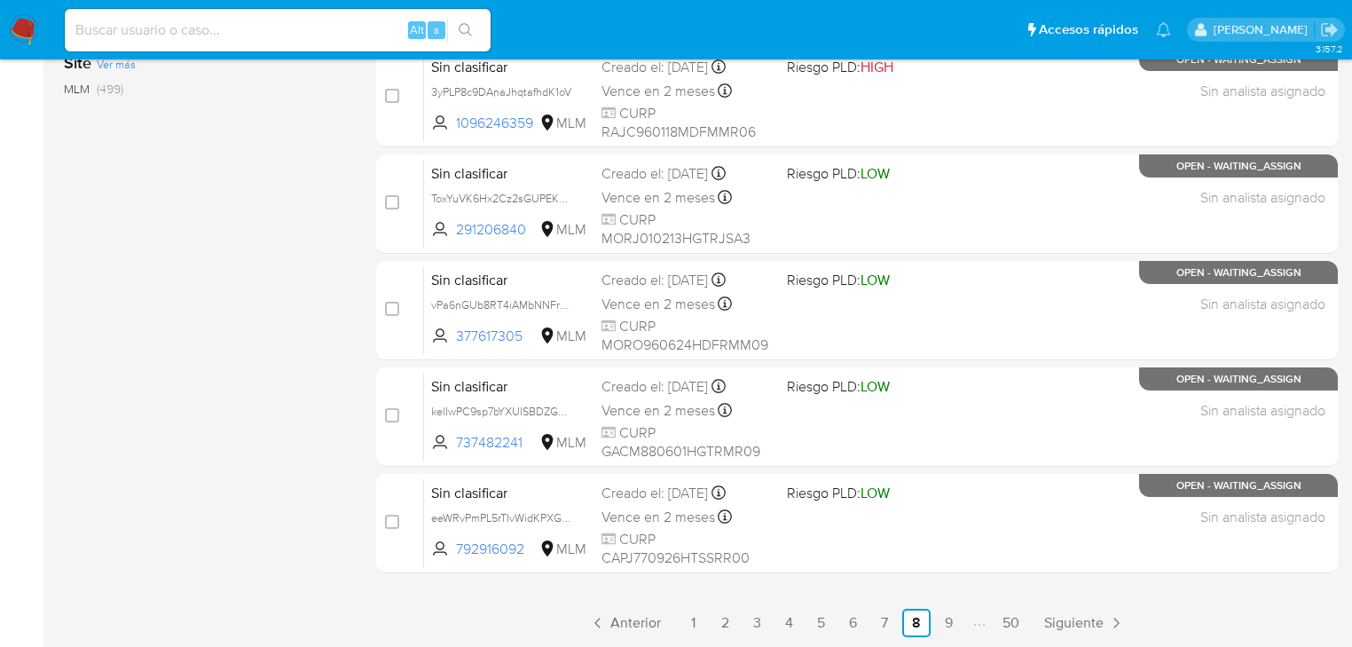
click at [951, 617] on link "9" at bounding box center [948, 623] width 28 height 28
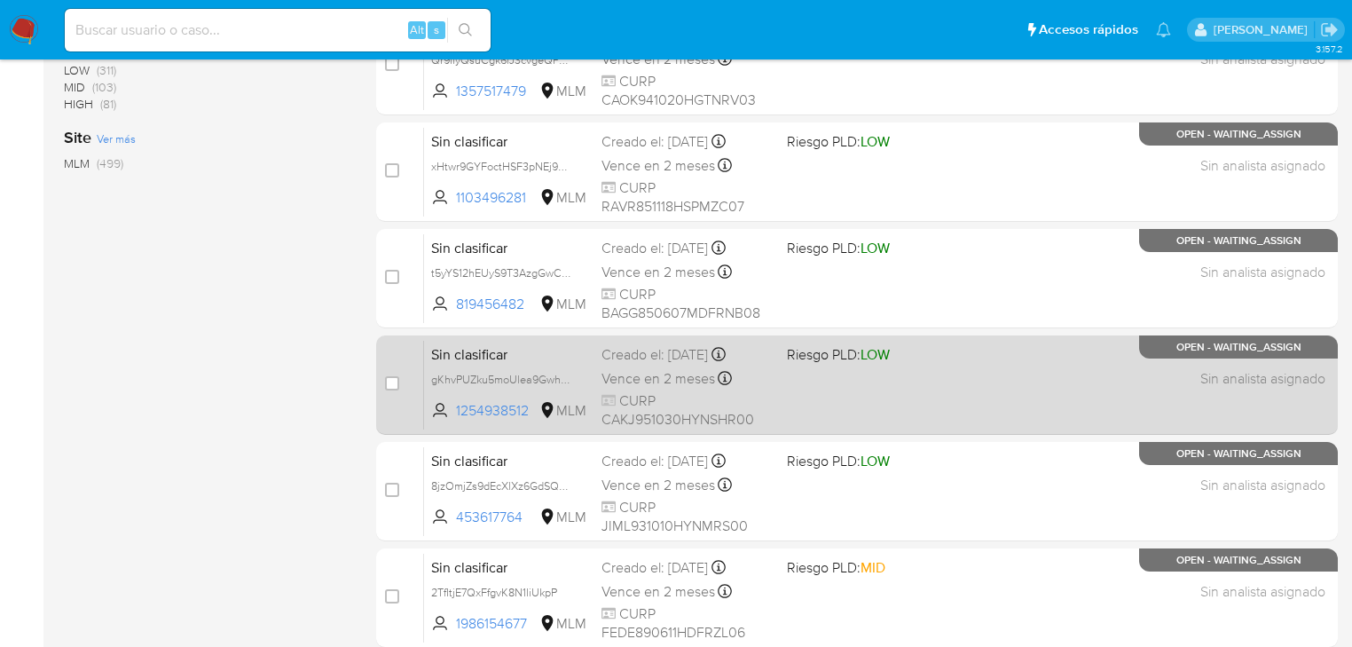
scroll to position [752, 0]
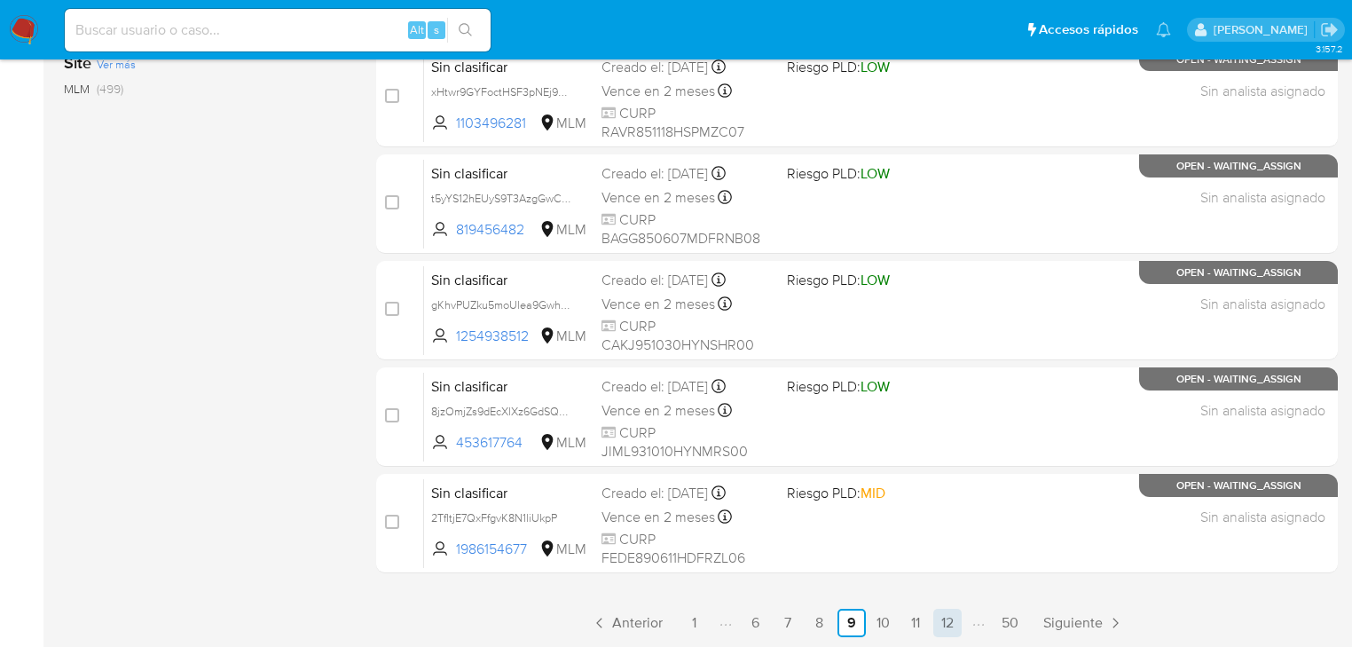
click at [951, 622] on link "12" at bounding box center [947, 623] width 28 height 28
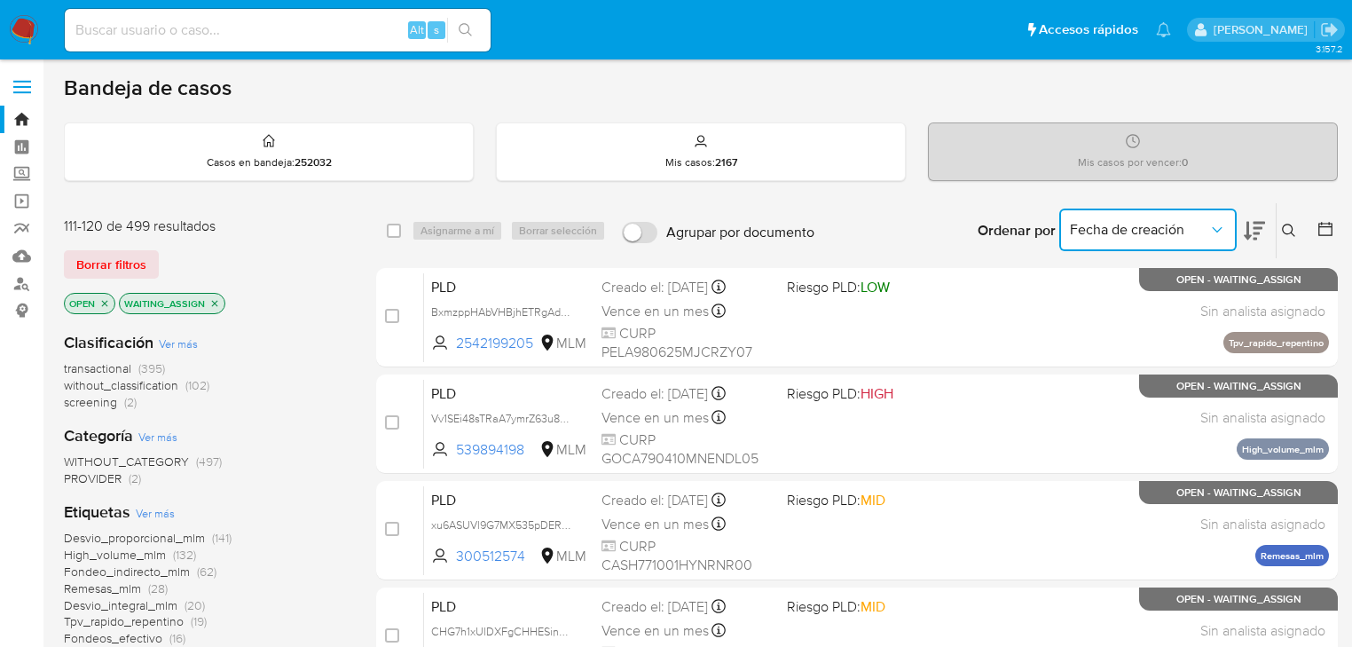
click at [1214, 236] on icon "Ordenar por" at bounding box center [1217, 230] width 18 height 18
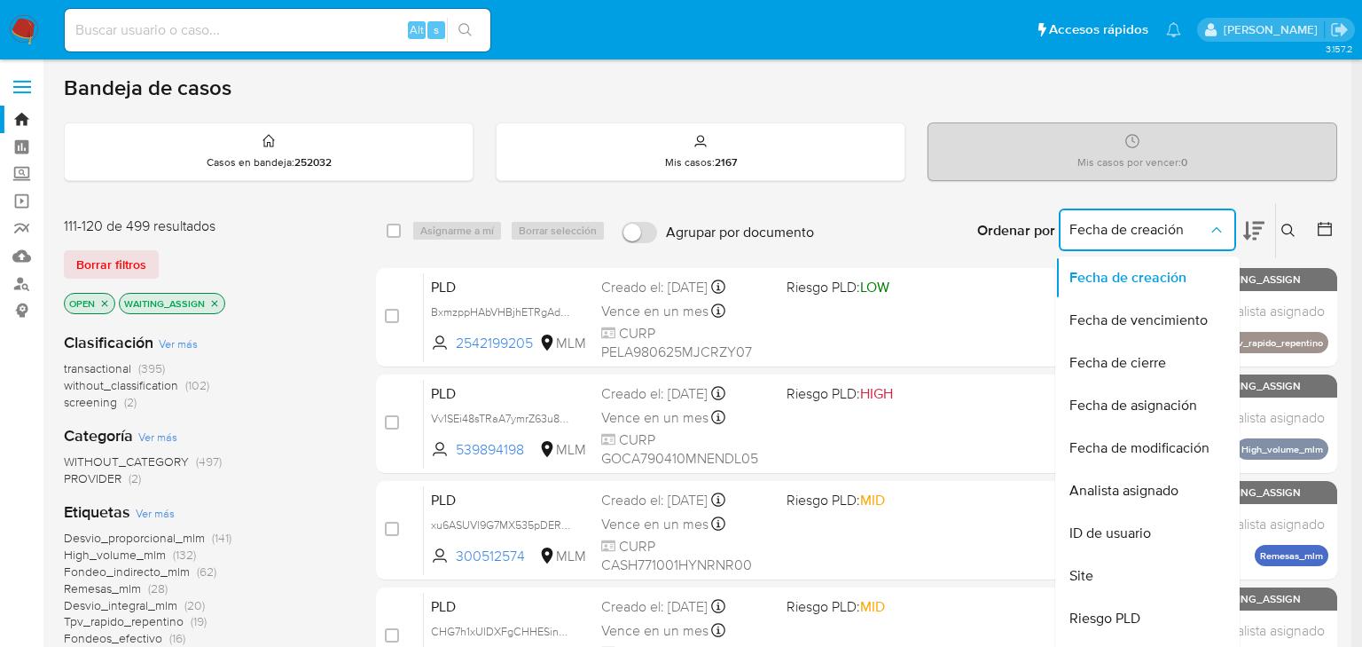
click at [1214, 236] on icon "Ordenar por" at bounding box center [1217, 230] width 18 height 18
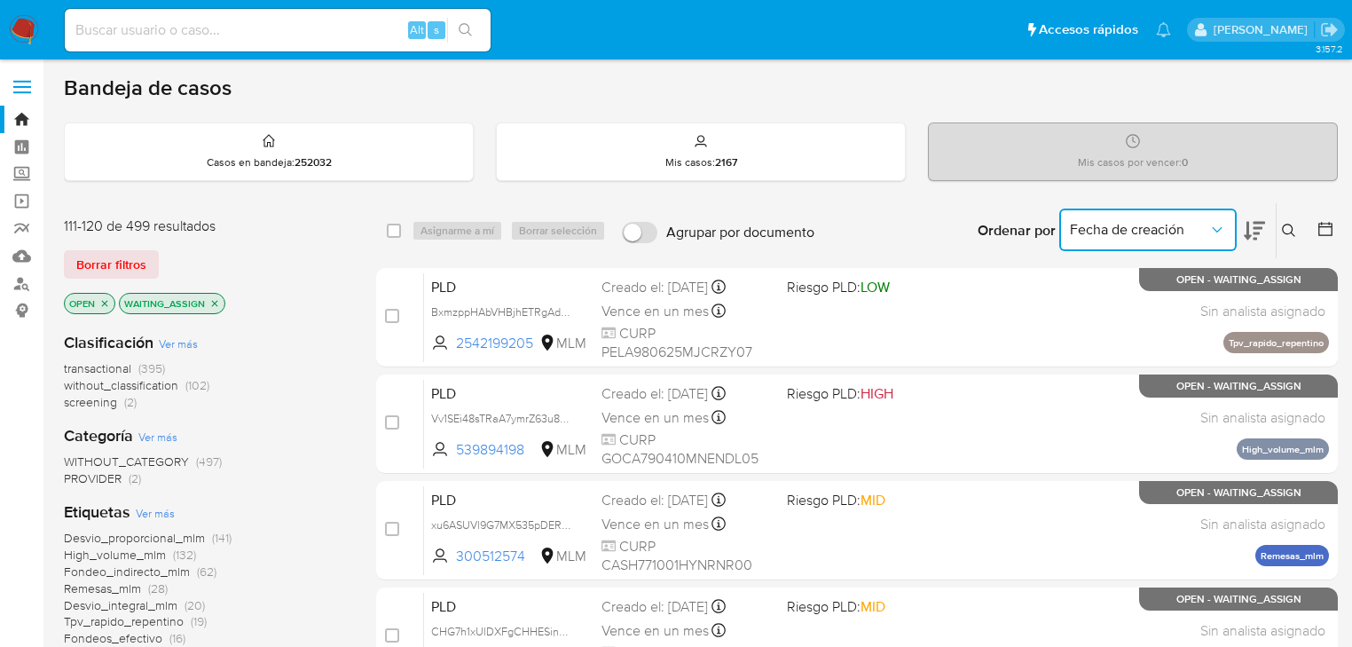
click at [1250, 232] on icon at bounding box center [1254, 230] width 21 height 21
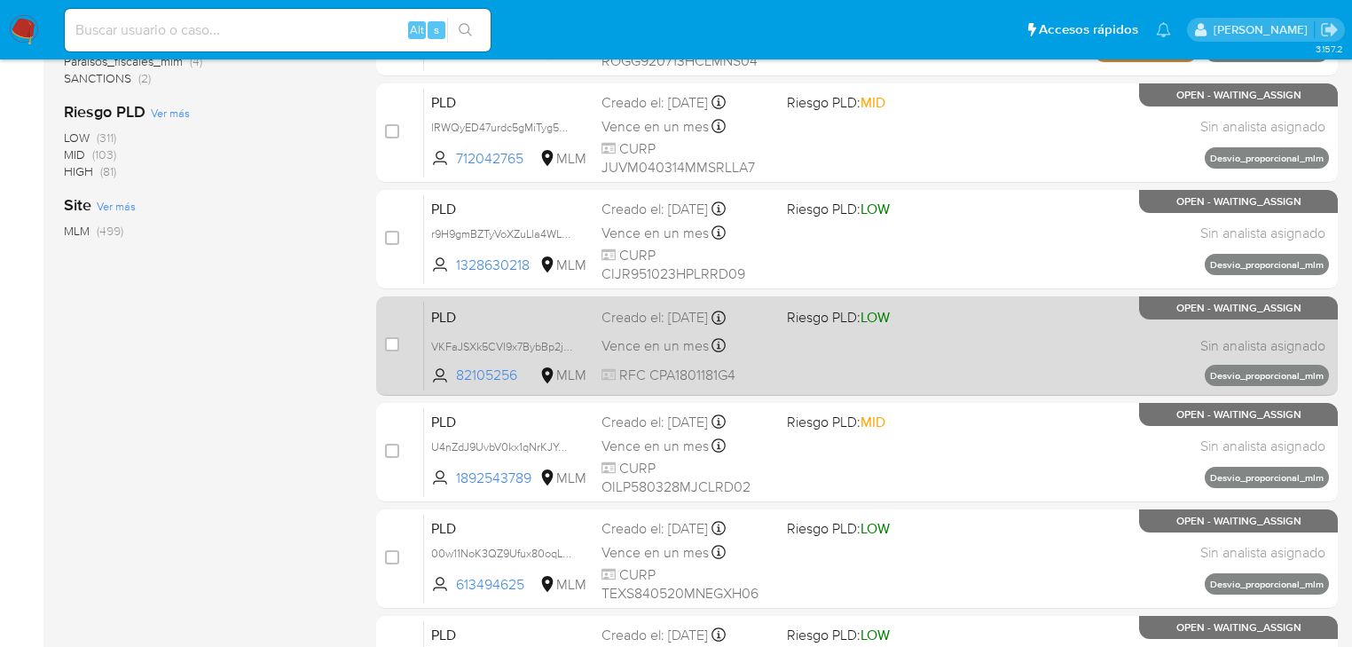
scroll to position [752, 0]
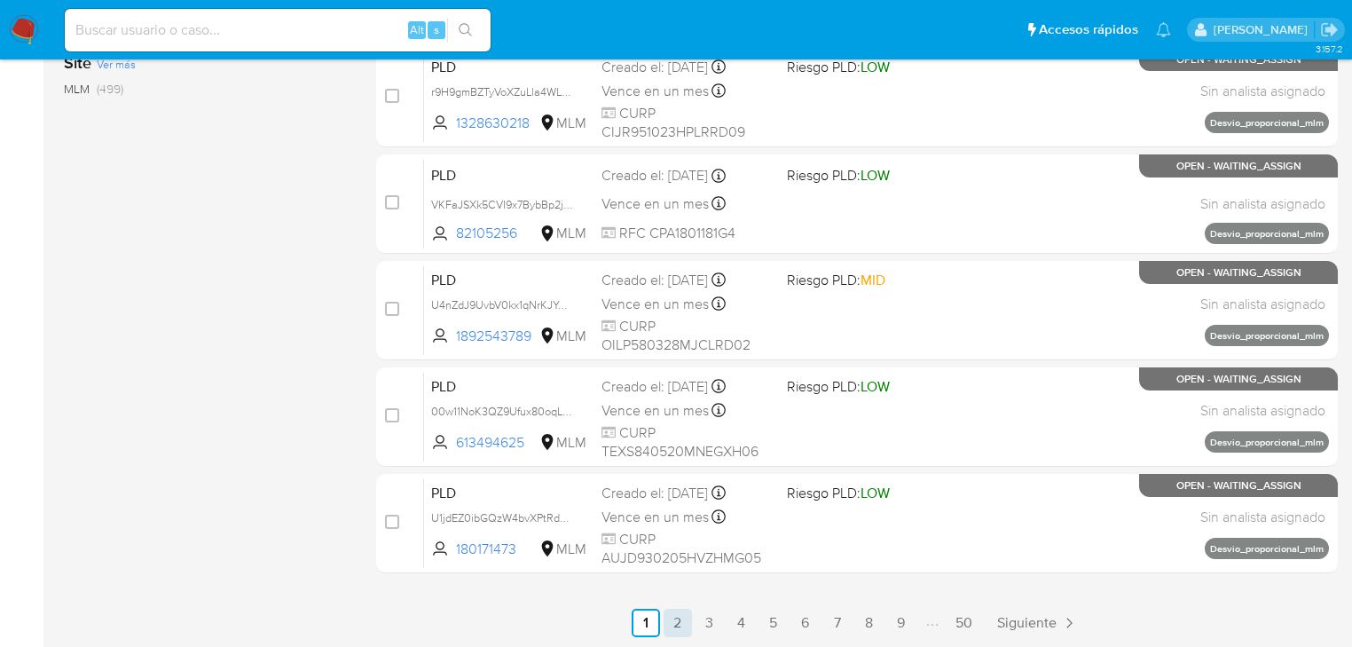
click at [674, 623] on link "2" at bounding box center [677, 623] width 28 height 28
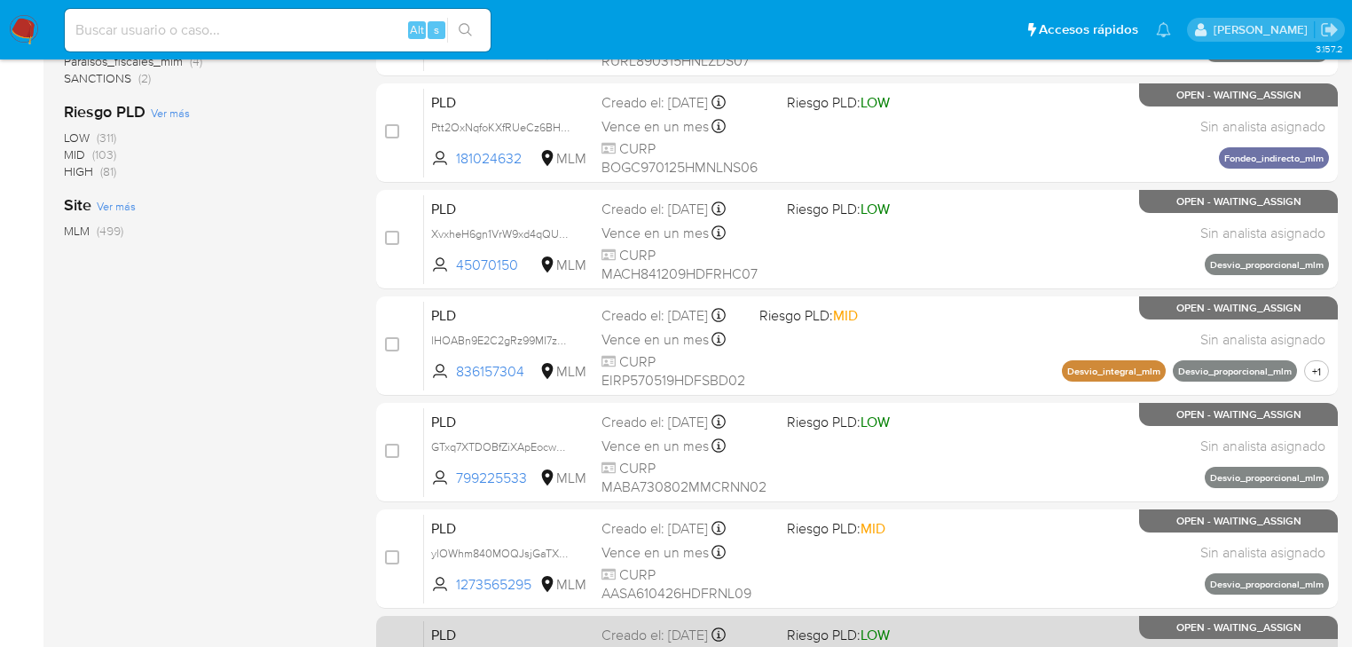
scroll to position [752, 0]
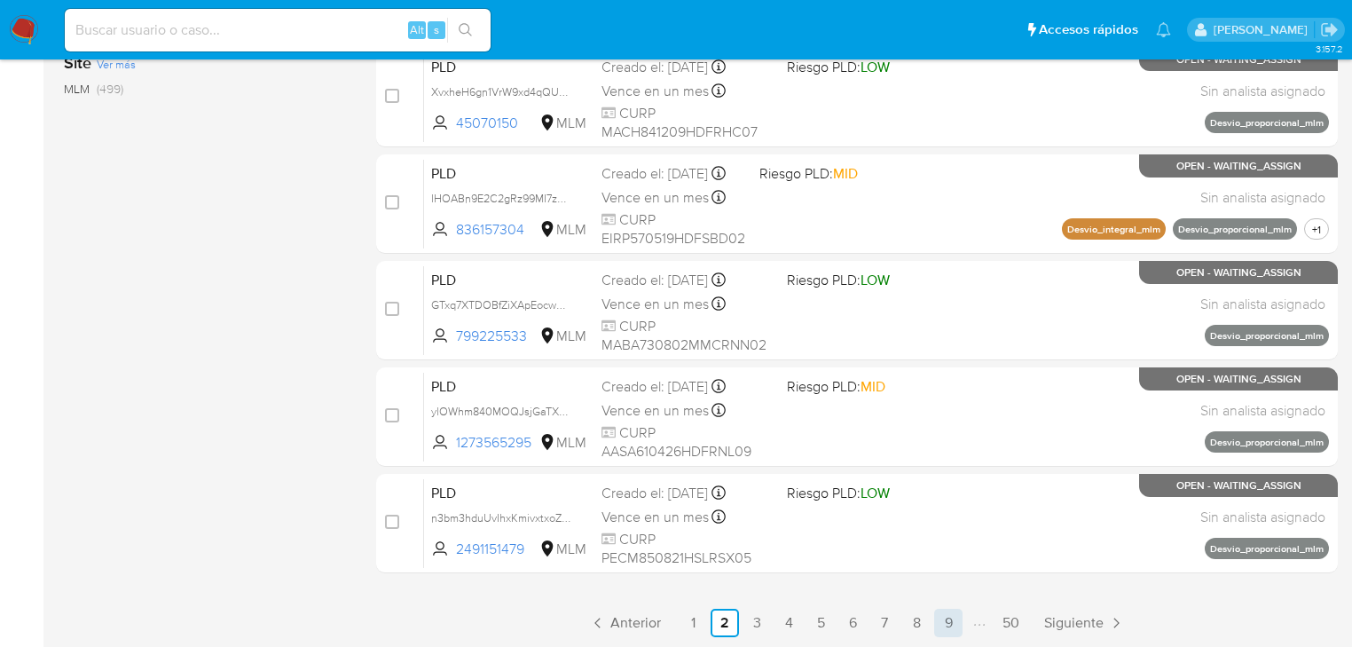
click at [946, 621] on link "9" at bounding box center [948, 623] width 28 height 28
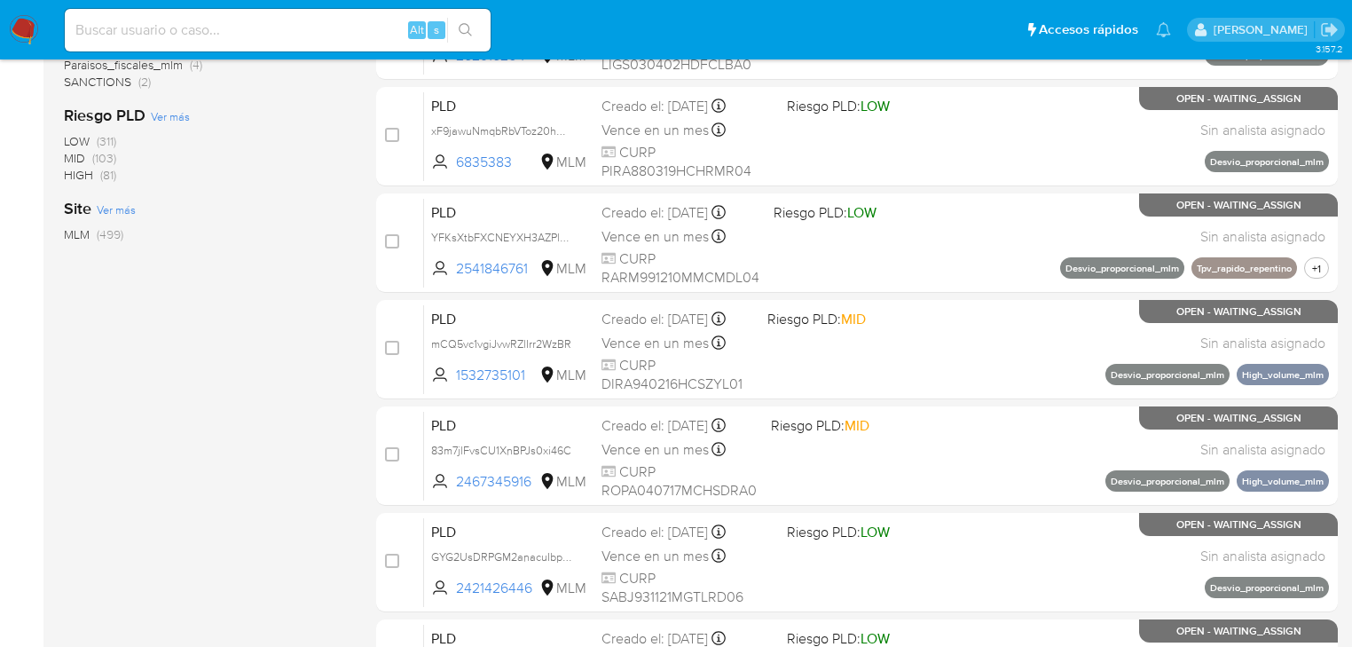
scroll to position [752, 0]
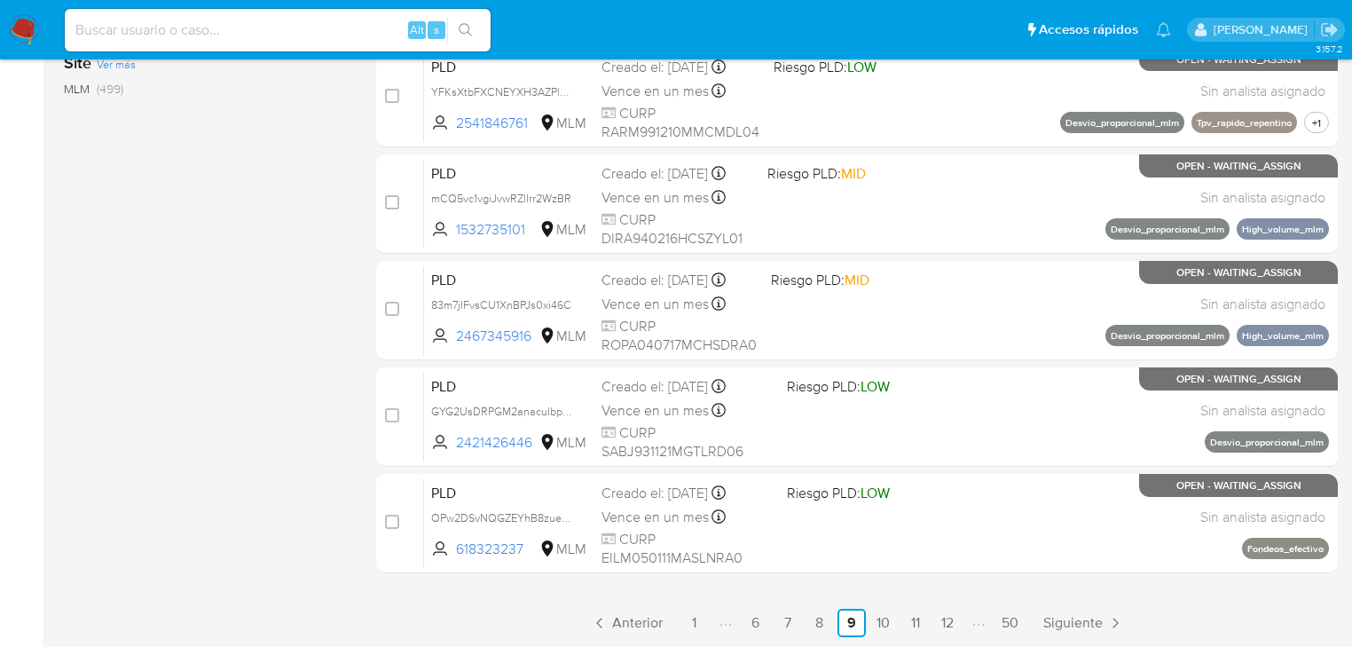
click at [1001, 620] on link "50" at bounding box center [1009, 623] width 31 height 28
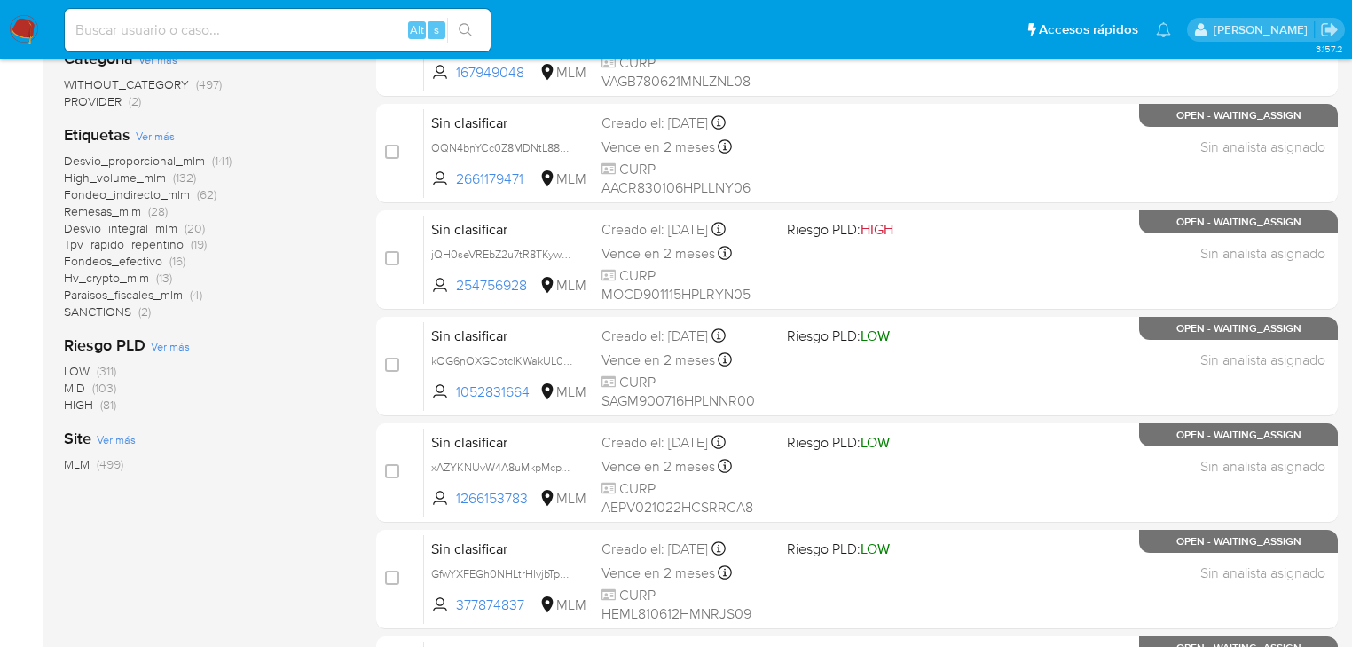
scroll to position [639, 0]
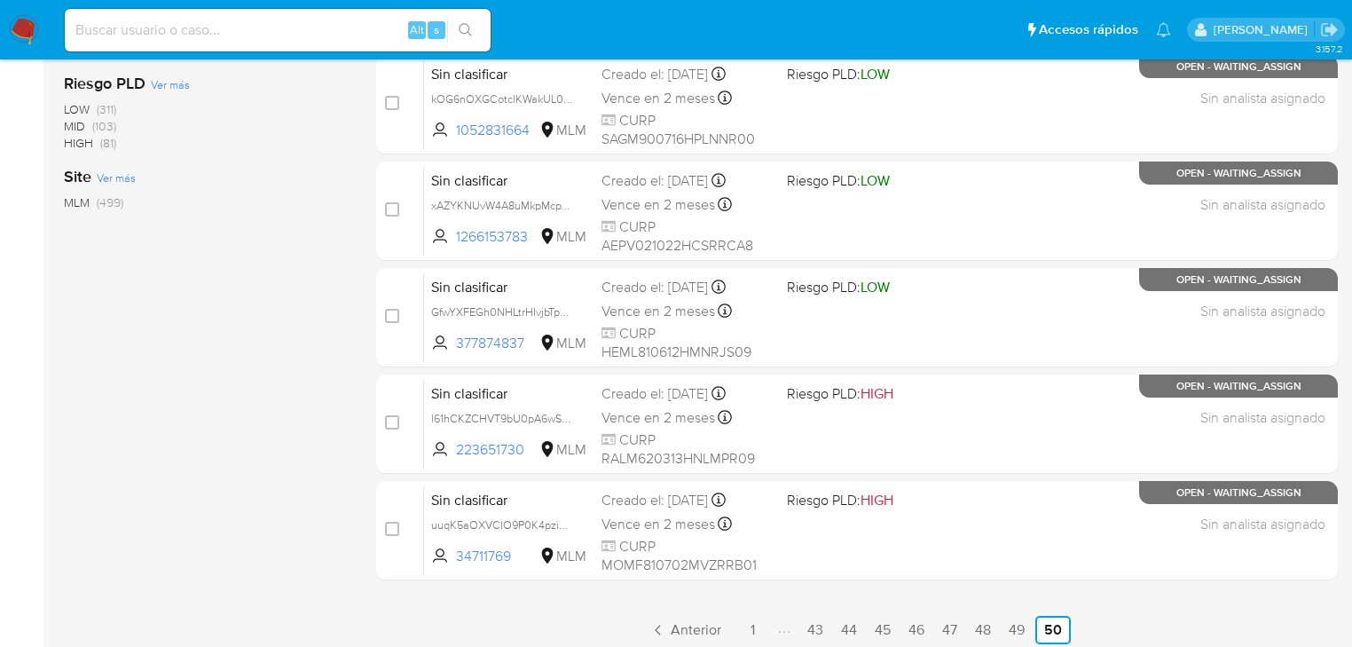
click at [850, 628] on link "44" at bounding box center [849, 630] width 30 height 28
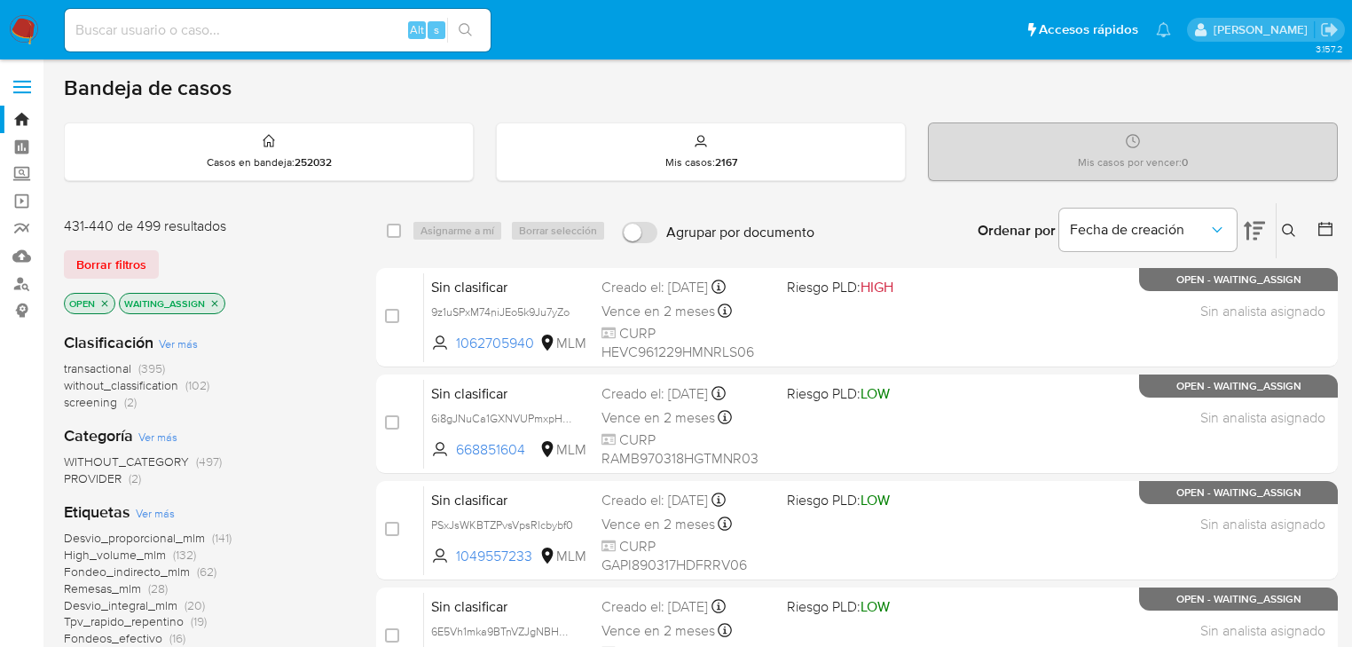
click at [109, 302] on icon "close-filter" at bounding box center [104, 303] width 11 height 11
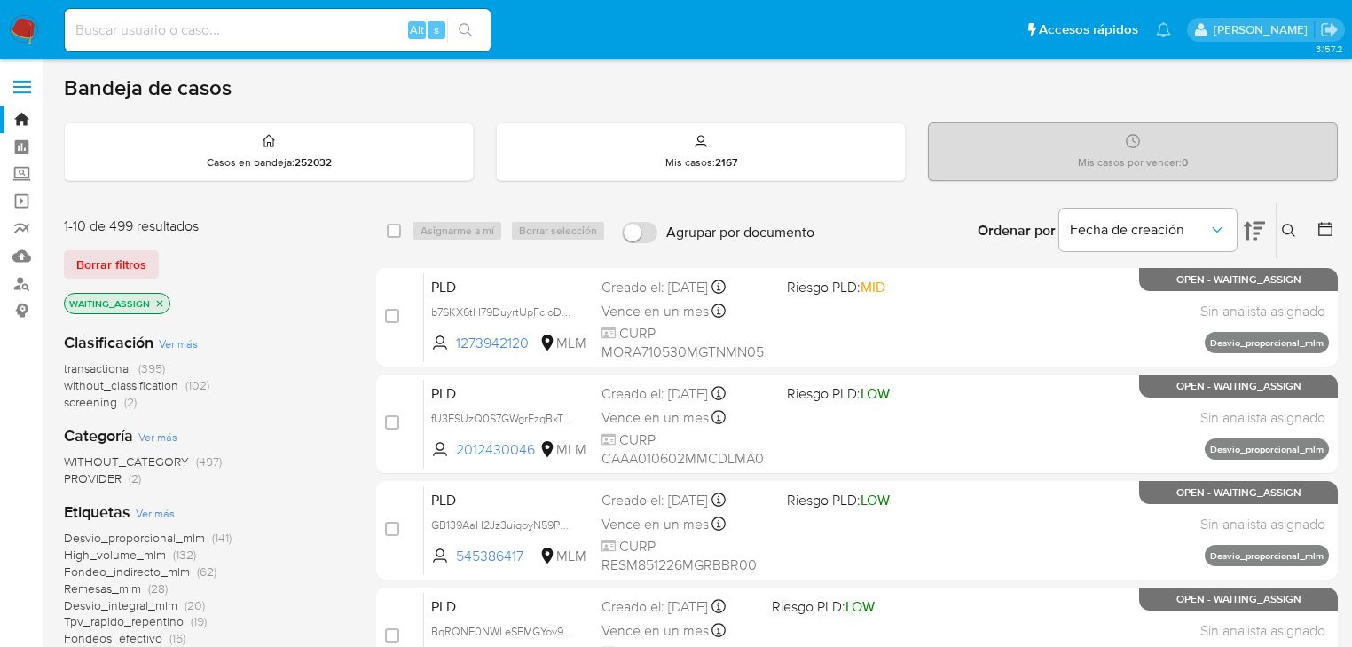
click at [239, 43] on div "Alt s" at bounding box center [278, 30] width 426 height 43
click at [238, 28] on input at bounding box center [278, 30] width 426 height 23
paste input "BAwjhFf4qcNplTp2zGbcY6f7"
type input "BAwjhFf4qcNplTp2zGbcY6f7"
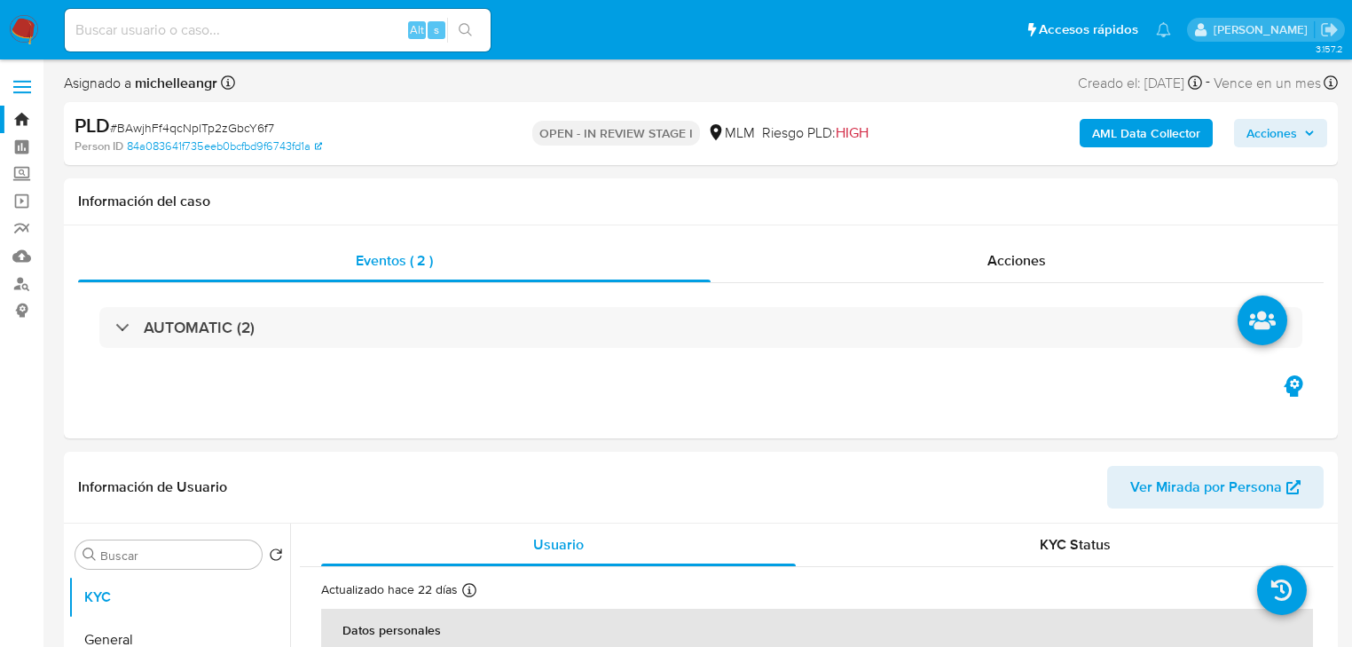
select select "10"
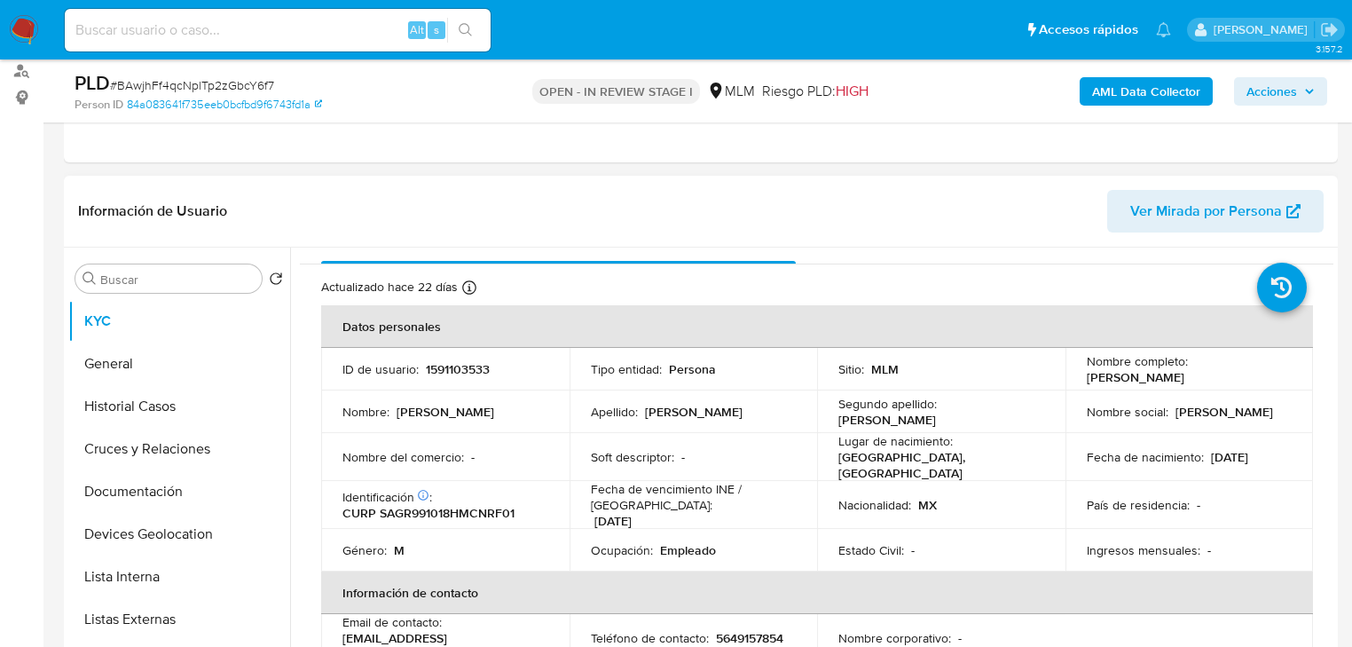
scroll to position [71, 0]
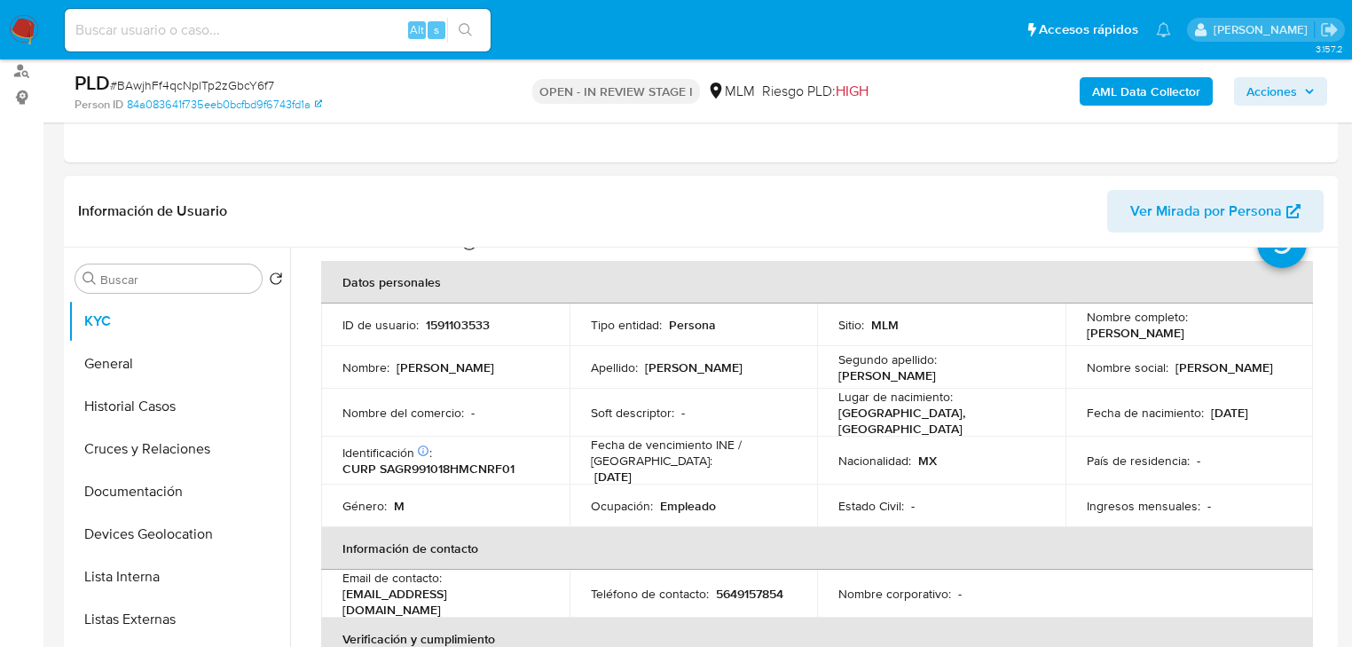
drag, startPoint x: 554, startPoint y: 423, endPoint x: 477, endPoint y: 369, distance: 93.5
click at [552, 420] on td "Nombre del comercio : -" at bounding box center [445, 413] width 248 height 48
click at [455, 325] on p "1591103533" at bounding box center [458, 325] width 64 height 16
copy p "1591103533"
